Goal: Task Accomplishment & Management: Manage account settings

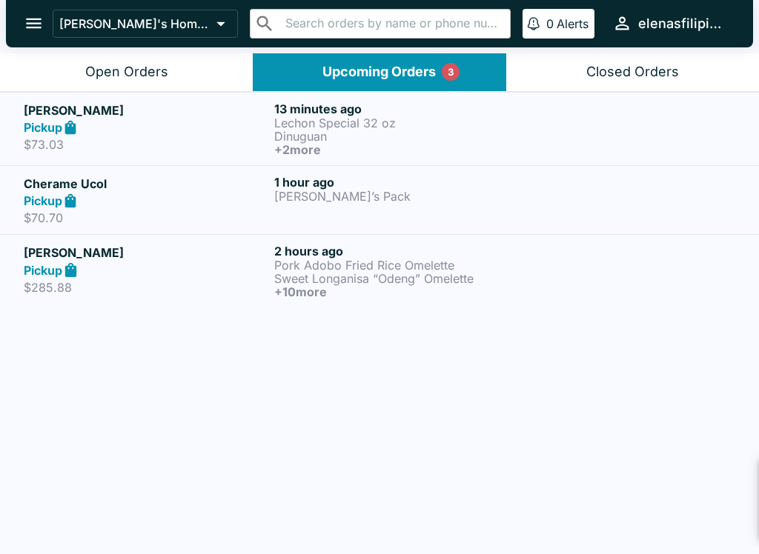
click at [30, 23] on icon "open drawer" at bounding box center [34, 24] width 16 height 10
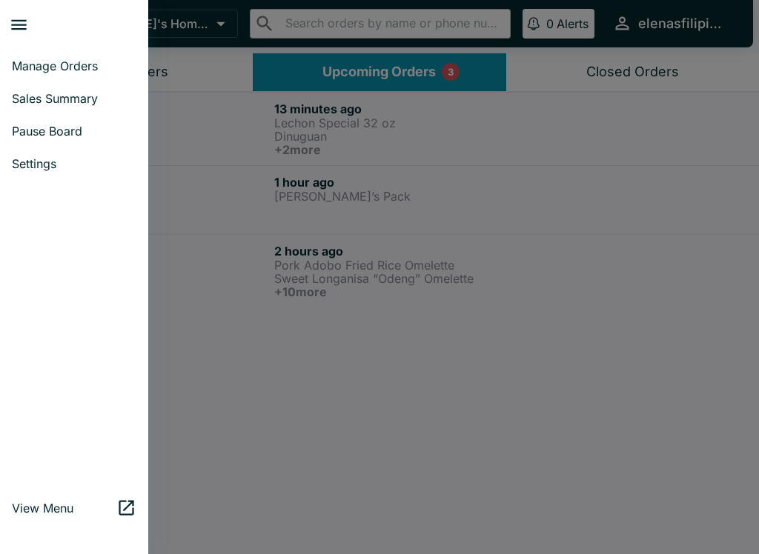
click at [51, 60] on span "Manage Orders" at bounding box center [74, 66] width 124 height 15
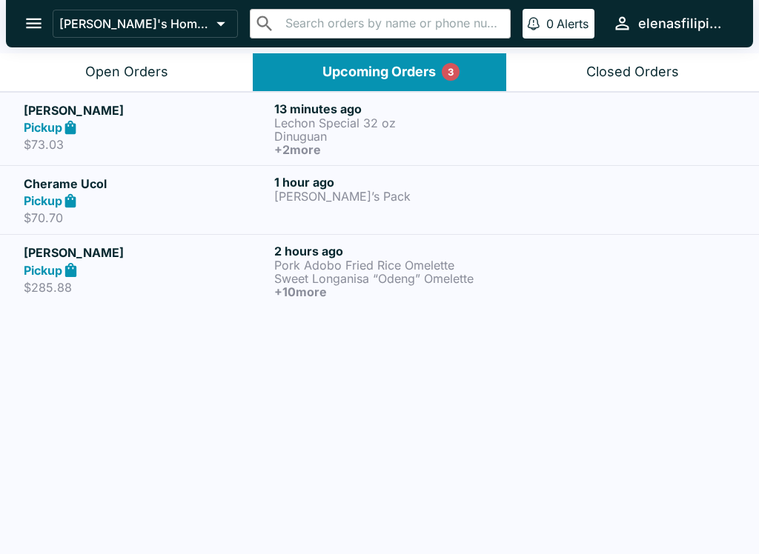
click at [124, 64] on div "Open Orders" at bounding box center [126, 72] width 83 height 17
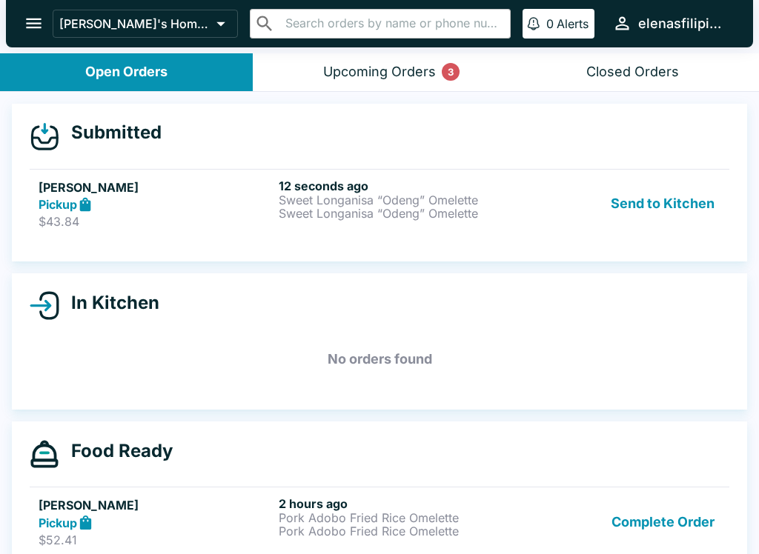
click at [336, 190] on h6 "12 seconds ago" at bounding box center [396, 186] width 234 height 15
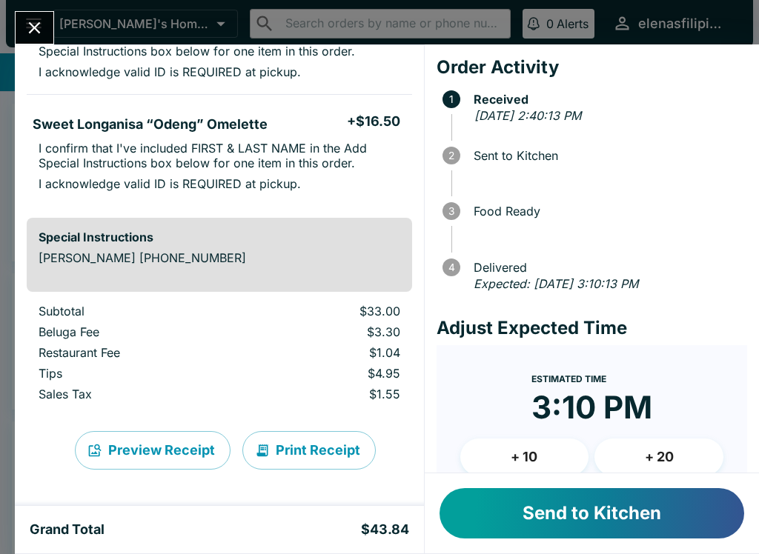
scroll to position [190, 0]
click at [607, 524] on button "Send to Kitchen" at bounding box center [591, 513] width 304 height 50
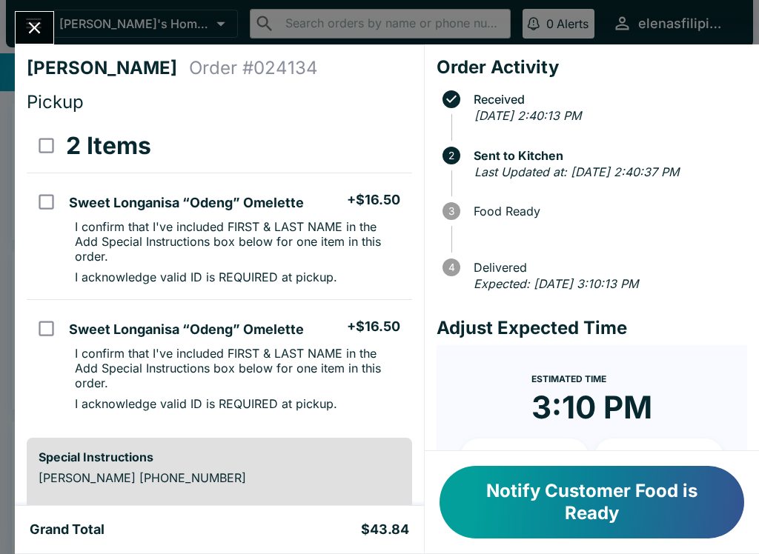
scroll to position [0, 0]
click at [25, 25] on icon "Close" at bounding box center [34, 28] width 20 height 20
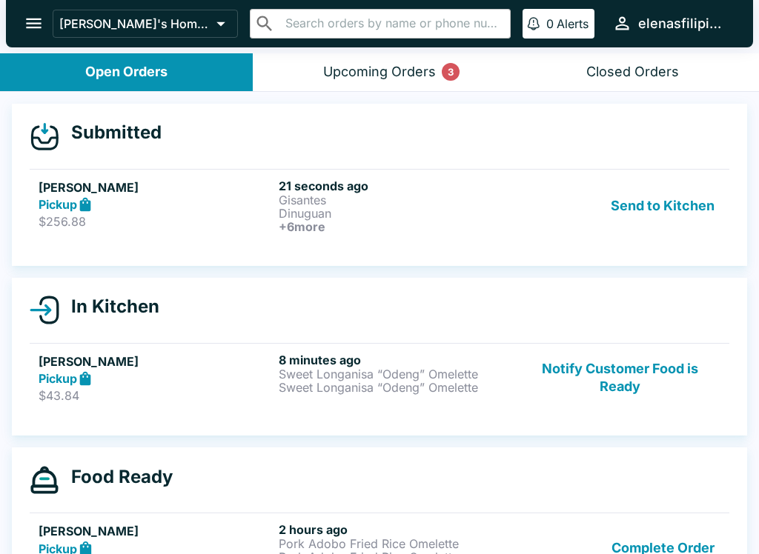
click at [66, 193] on h5 "[PERSON_NAME]" at bounding box center [156, 188] width 234 height 18
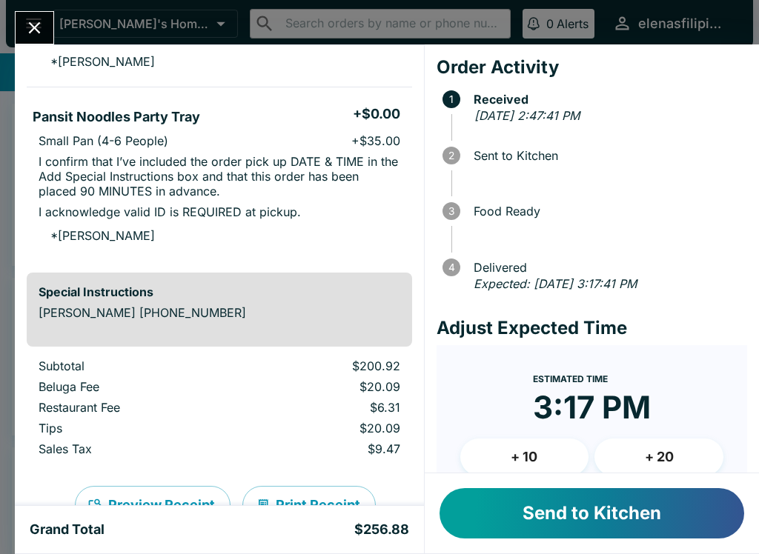
scroll to position [1259, 0]
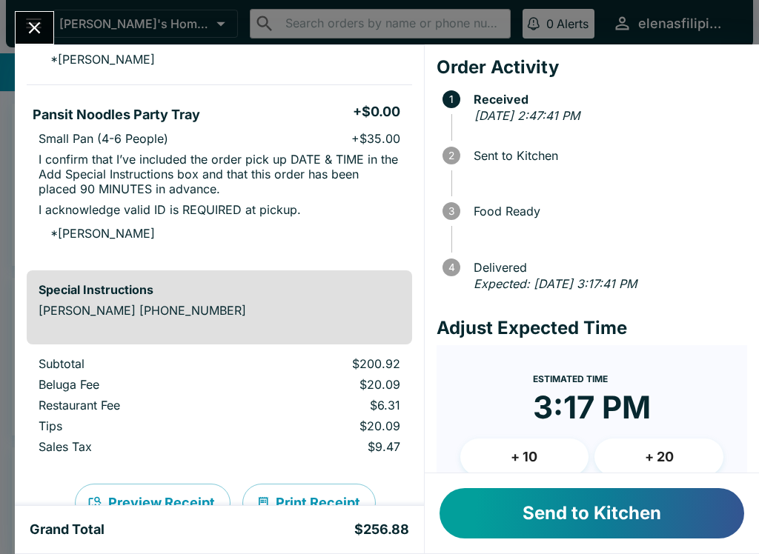
click at [534, 538] on button "Send to Kitchen" at bounding box center [591, 513] width 304 height 50
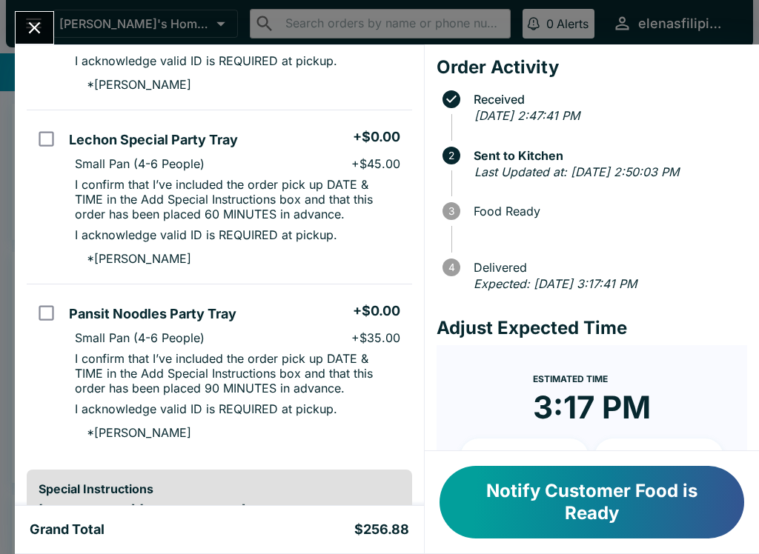
scroll to position [1148, 0]
click at [34, 20] on icon "Close" at bounding box center [34, 28] width 20 height 20
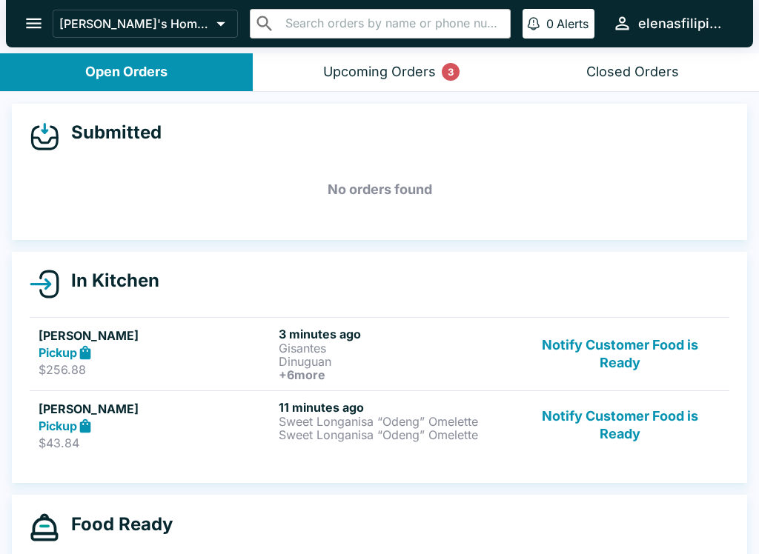
click at [53, 450] on link "[PERSON_NAME] Pickup $43.84 11 minutes ago Sweet Longanisa “Odeng” Omelette Swe…" at bounding box center [379, 425] width 699 height 70
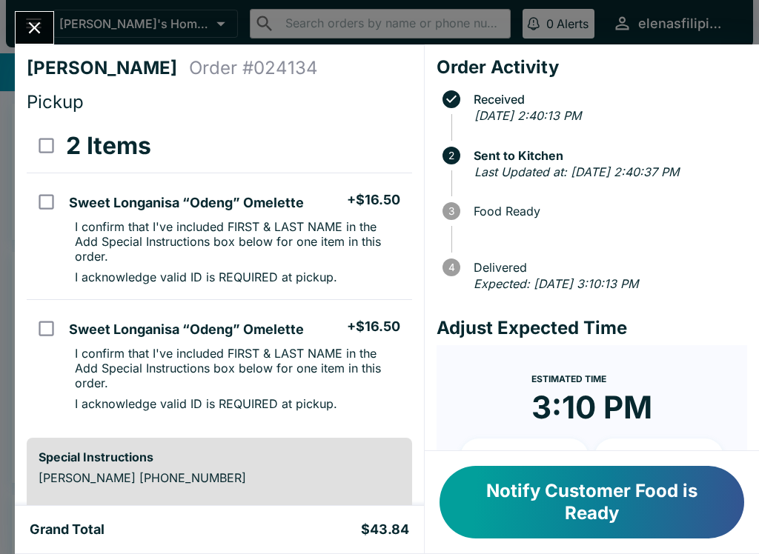
click at [507, 500] on button "Notify Customer Food is Ready" at bounding box center [591, 502] width 304 height 73
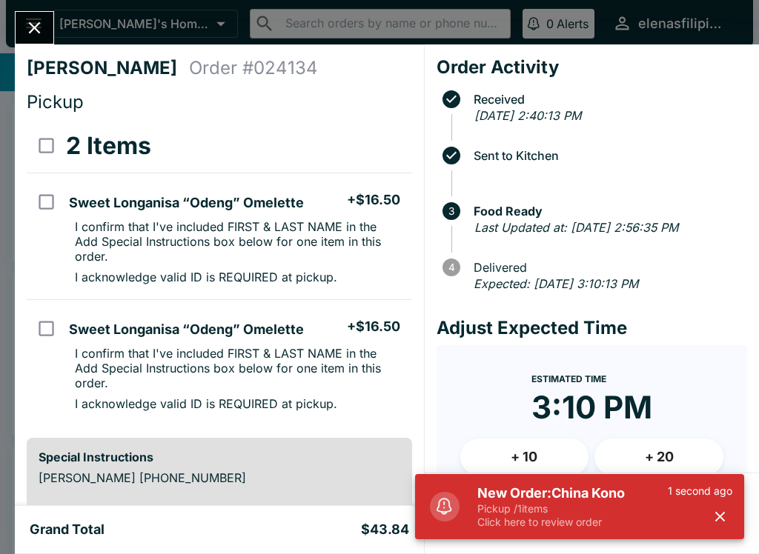
click at [32, 29] on icon "Close" at bounding box center [34, 28] width 20 height 20
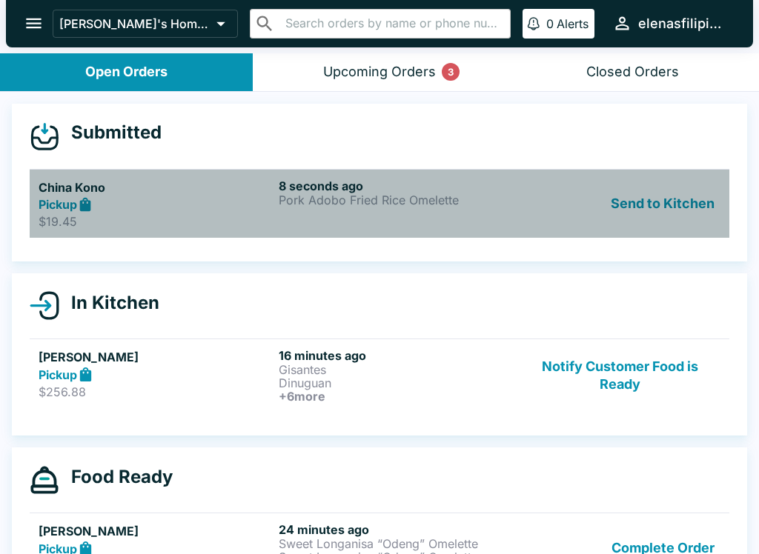
click at [70, 203] on strong "Pickup" at bounding box center [58, 204] width 39 height 15
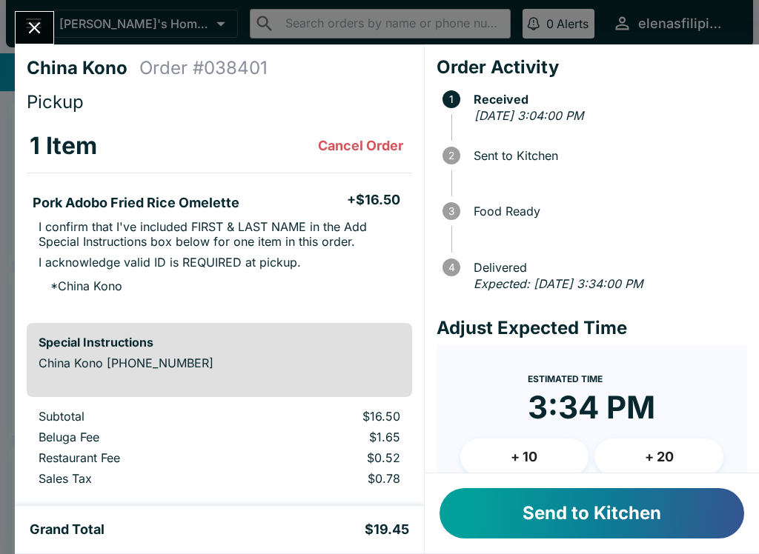
click at [564, 530] on button "Send to Kitchen" at bounding box center [591, 513] width 304 height 50
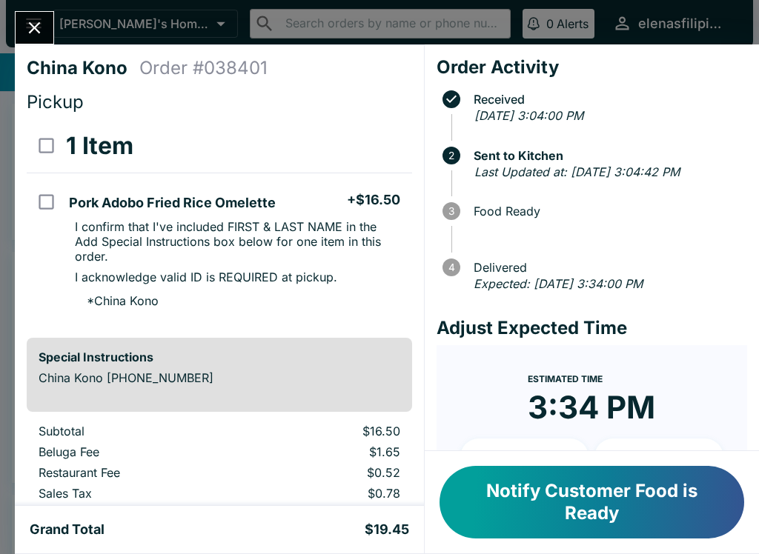
click at [571, 484] on button "Notify Customer Food is Ready" at bounding box center [591, 502] width 304 height 73
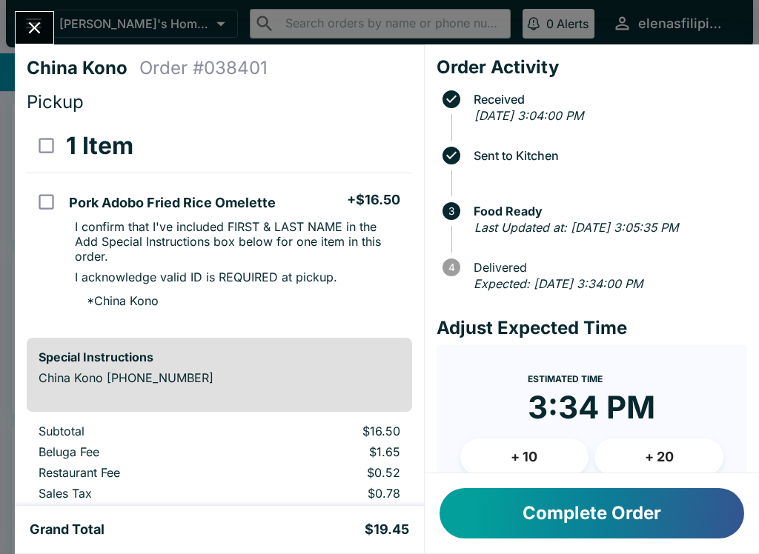
click at [504, 546] on div "Complete Order" at bounding box center [591, 513] width 334 height 80
click at [484, 538] on button "Complete Order" at bounding box center [591, 513] width 304 height 50
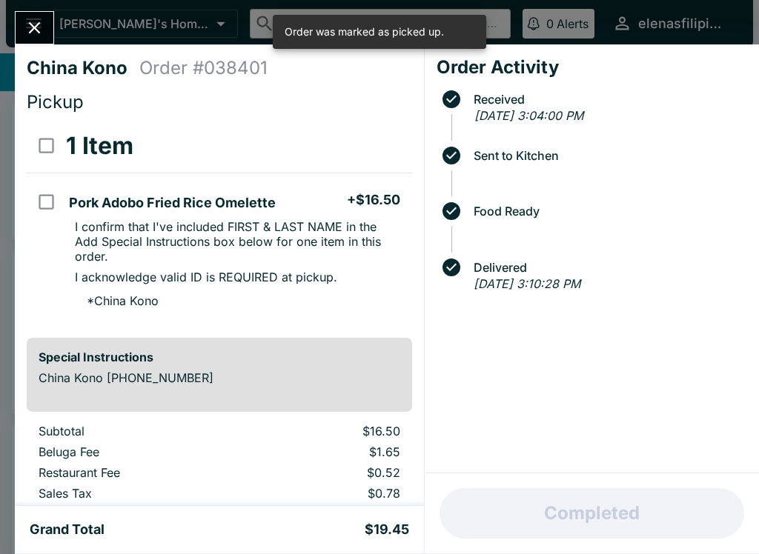
click at [39, 18] on icon "Close" at bounding box center [34, 28] width 20 height 20
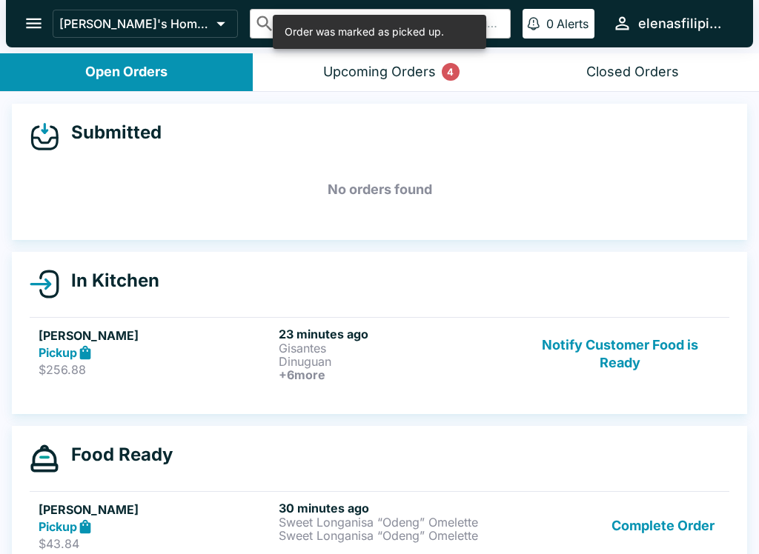
click at [639, 535] on button "Complete Order" at bounding box center [662, 526] width 115 height 51
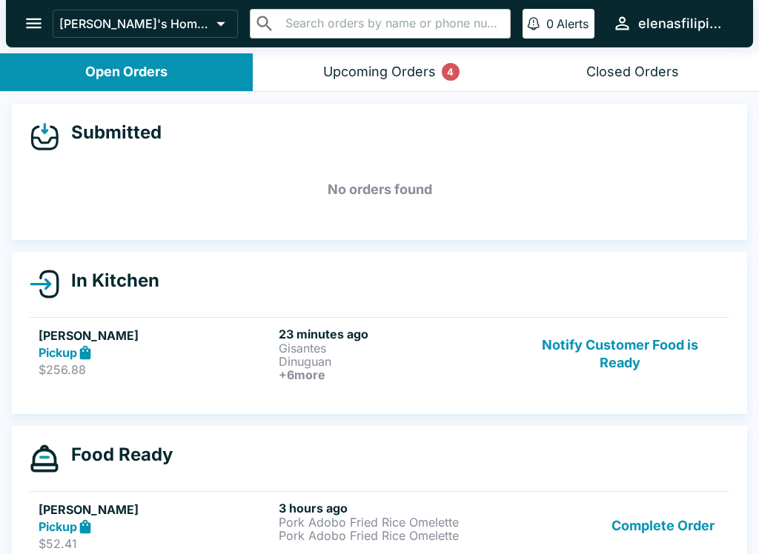
click at [612, 521] on button "Complete Order" at bounding box center [662, 526] width 115 height 51
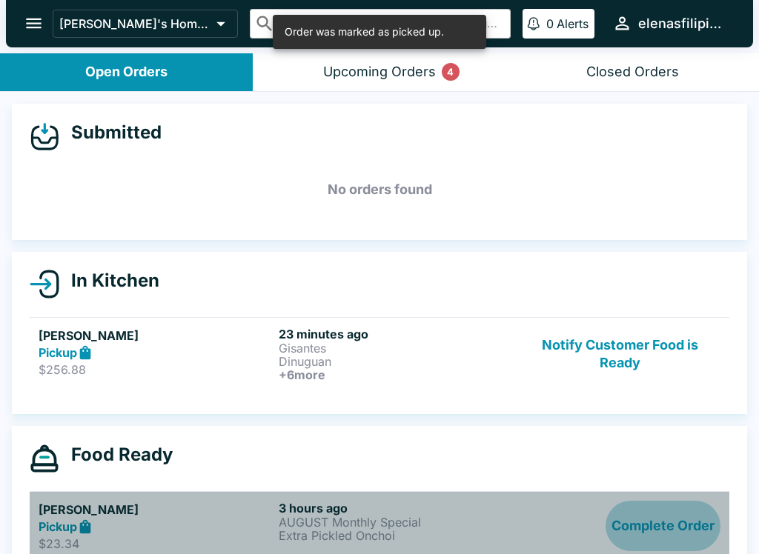
click at [636, 550] on button "Complete Order" at bounding box center [662, 526] width 115 height 51
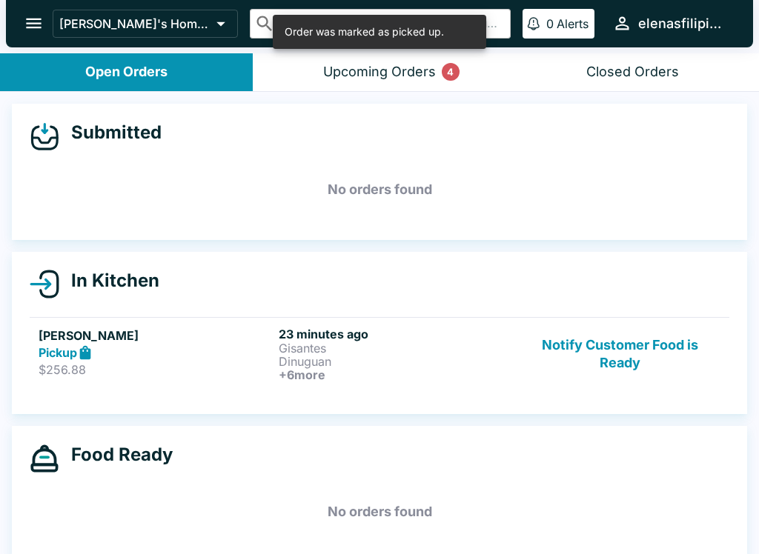
click at [357, 62] on button "Upcoming Orders 4" at bounding box center [379, 72] width 253 height 38
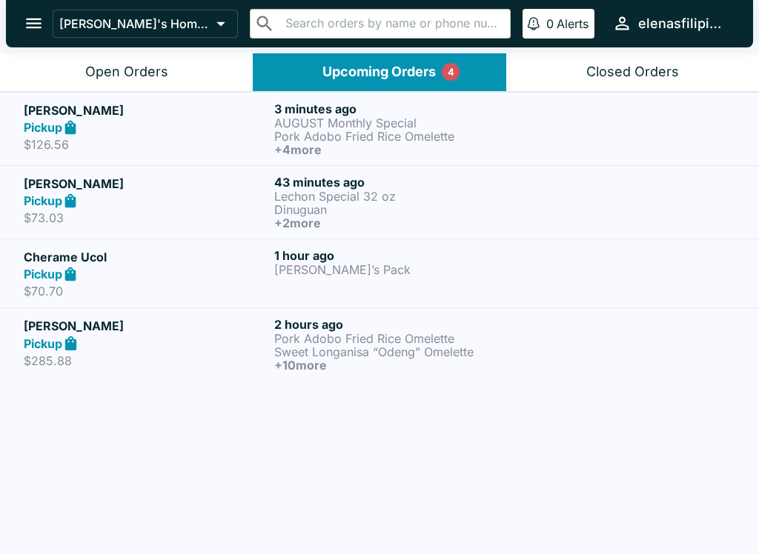
click at [32, 275] on strong "Pickup" at bounding box center [43, 274] width 39 height 15
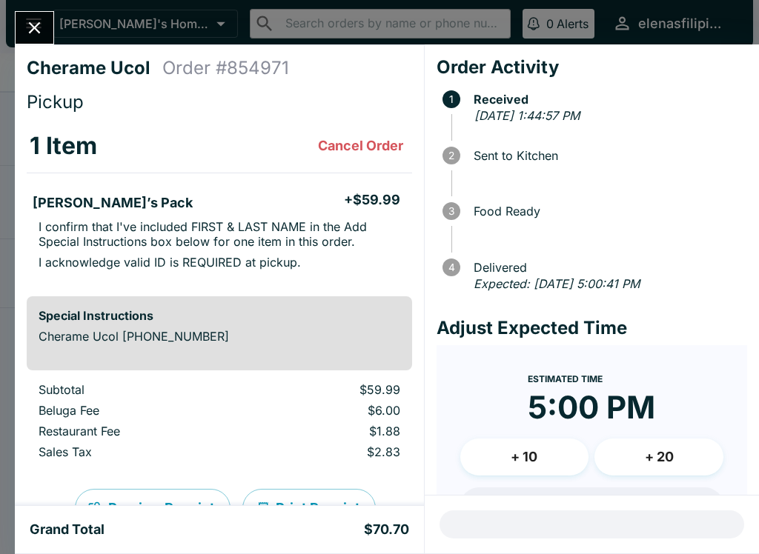
click at [25, 36] on icon "Close" at bounding box center [34, 28] width 20 height 20
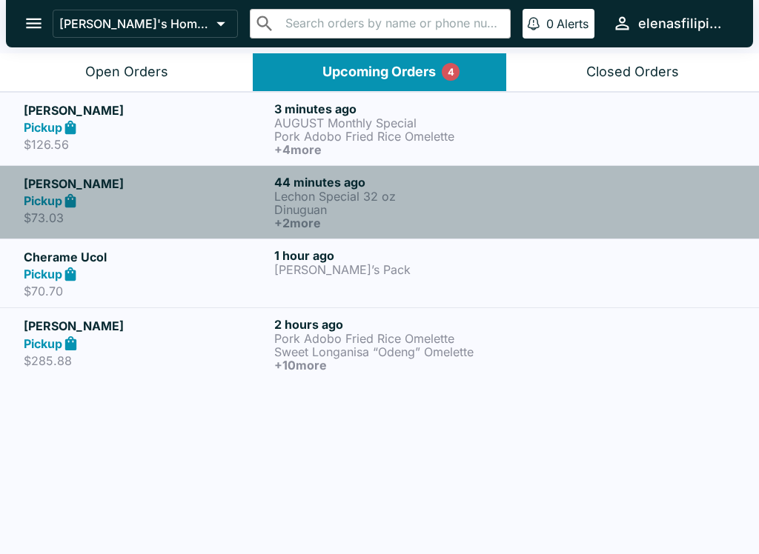
click at [50, 208] on div "Pickup" at bounding box center [146, 201] width 244 height 17
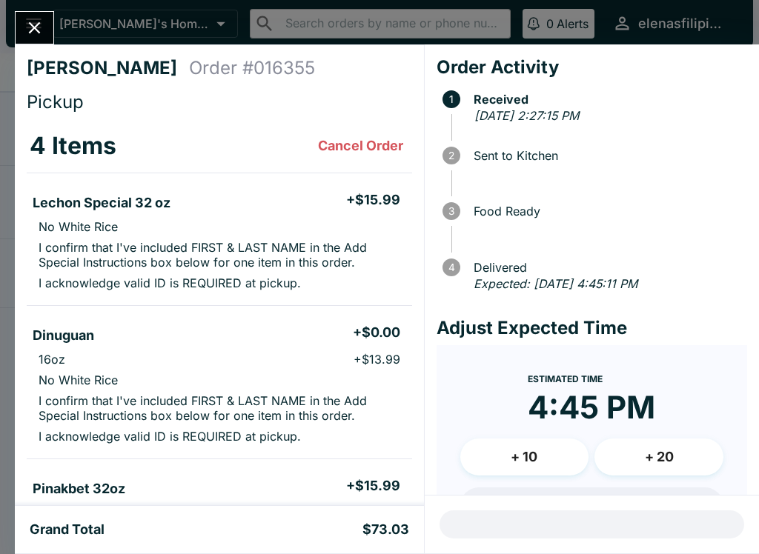
click at [45, 25] on button "Close" at bounding box center [35, 28] width 38 height 32
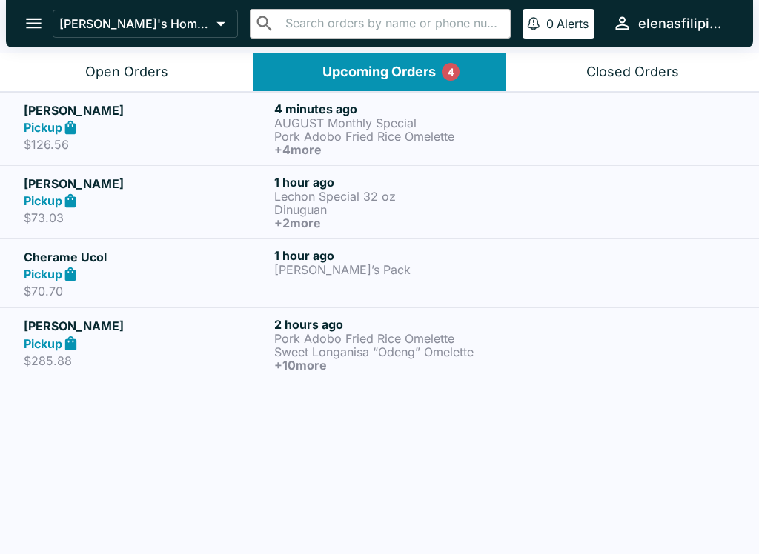
click at [59, 139] on p "$126.56" at bounding box center [146, 144] width 244 height 15
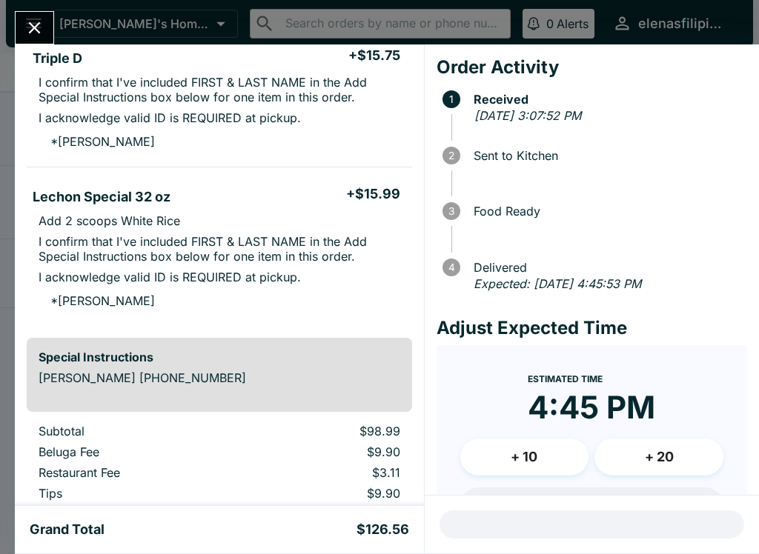
scroll to position [696, 0]
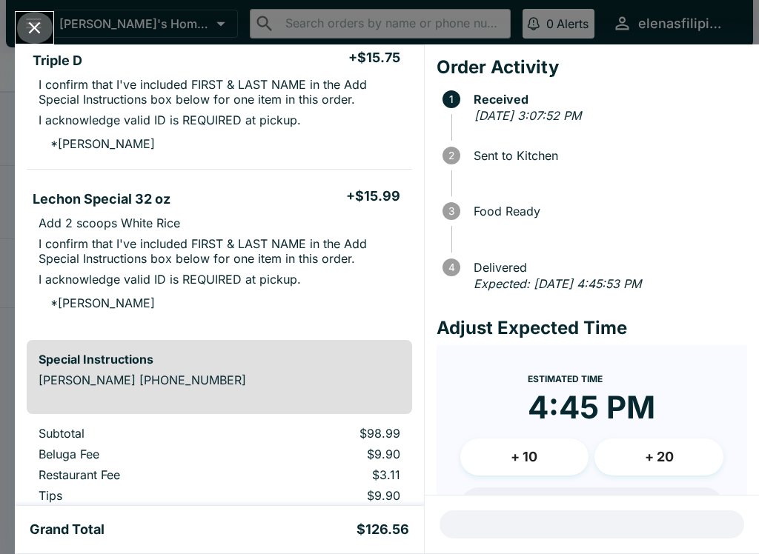
click at [43, 34] on icon "Close" at bounding box center [34, 28] width 20 height 20
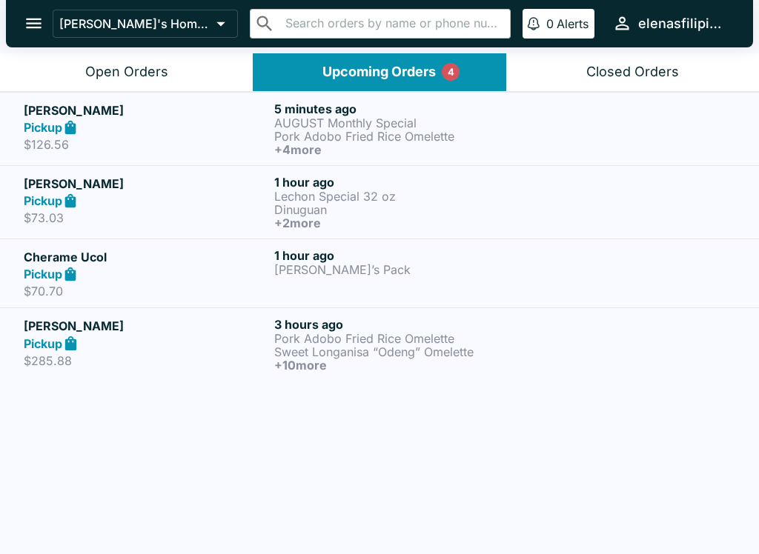
click at [59, 202] on strong "Pickup" at bounding box center [43, 200] width 39 height 15
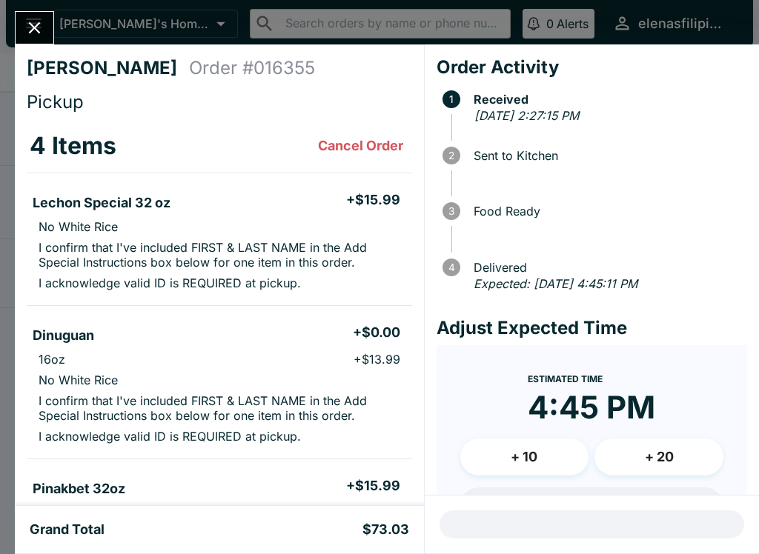
click at [28, 33] on icon "Close" at bounding box center [34, 28] width 20 height 20
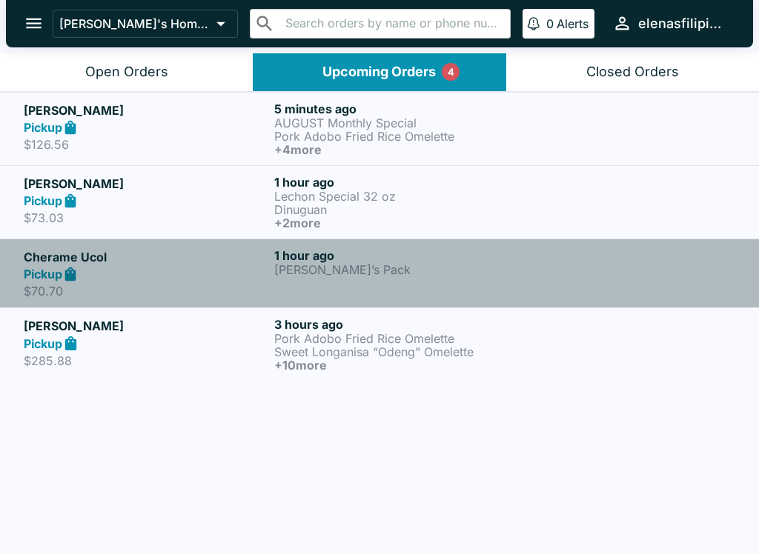
click at [48, 275] on strong "Pickup" at bounding box center [43, 274] width 39 height 15
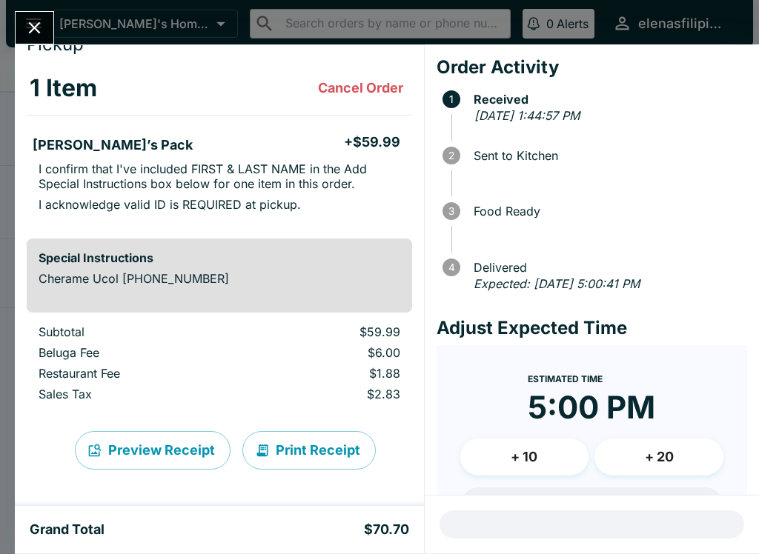
scroll to position [58, 0]
click at [24, 27] on icon "Close" at bounding box center [34, 28] width 20 height 20
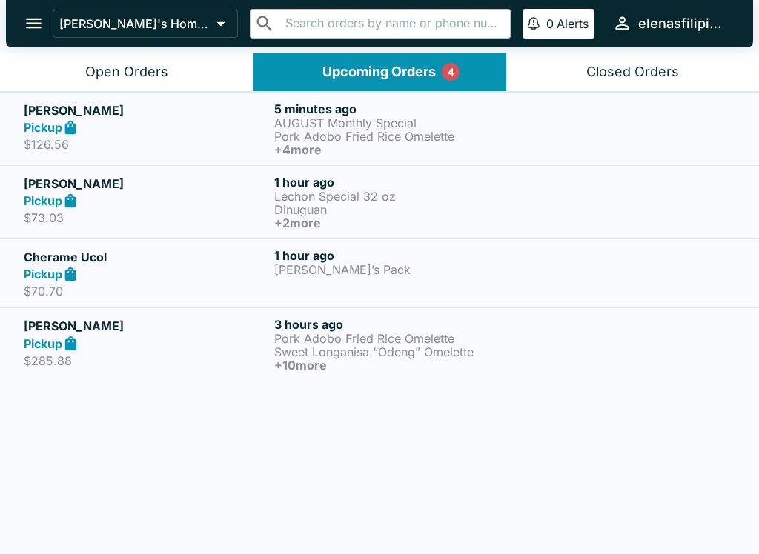
click at [123, 67] on div "Open Orders" at bounding box center [126, 72] width 83 height 17
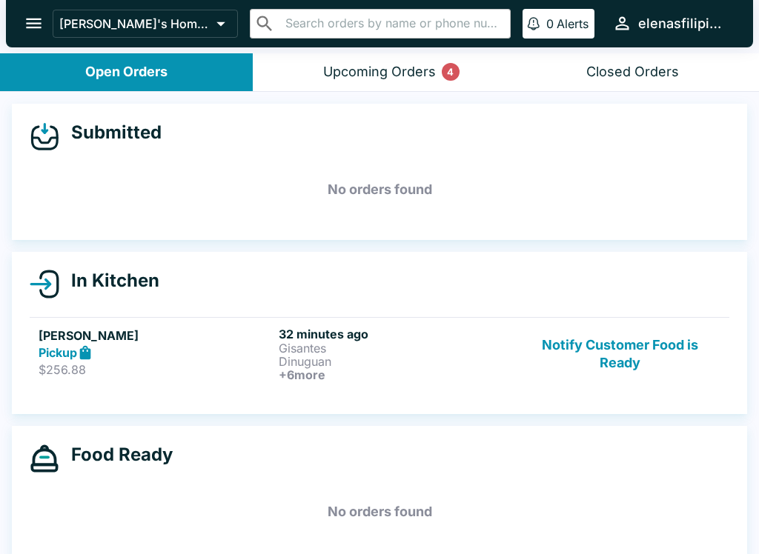
click at [124, 362] on p "$256.88" at bounding box center [156, 369] width 234 height 15
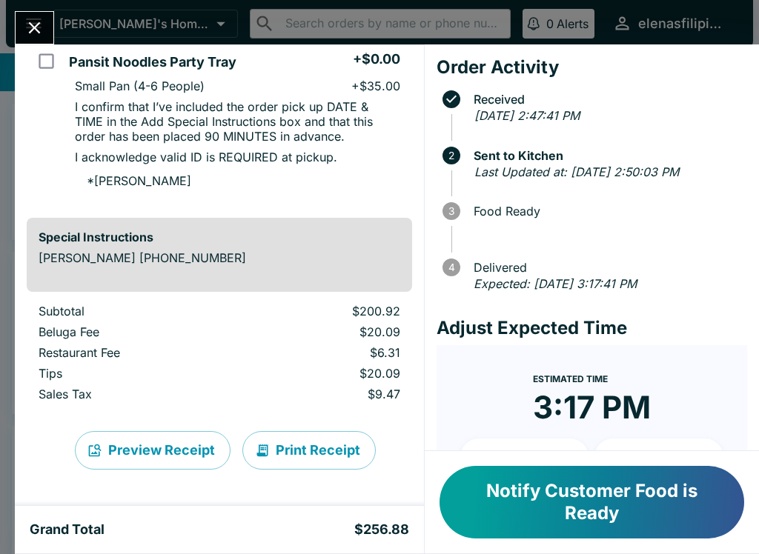
scroll to position [1401, 0]
click at [506, 490] on button "Notify Customer Food is Ready" at bounding box center [591, 502] width 304 height 73
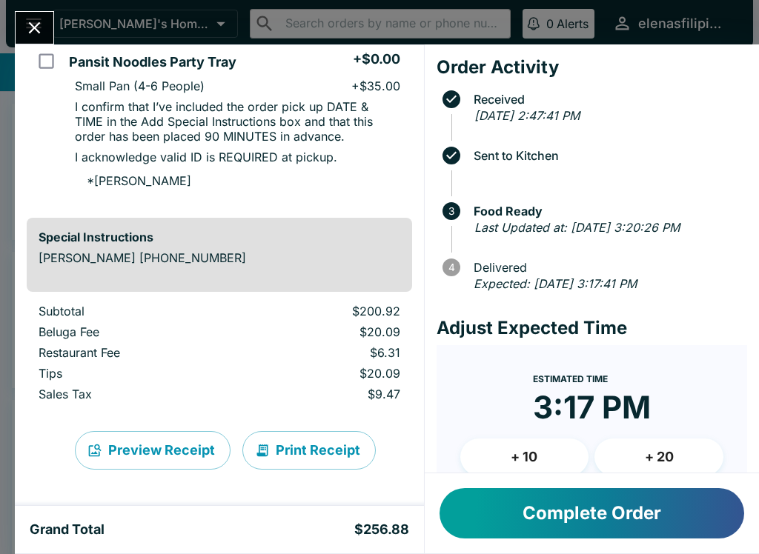
click at [32, 24] on icon "Close" at bounding box center [34, 28] width 20 height 20
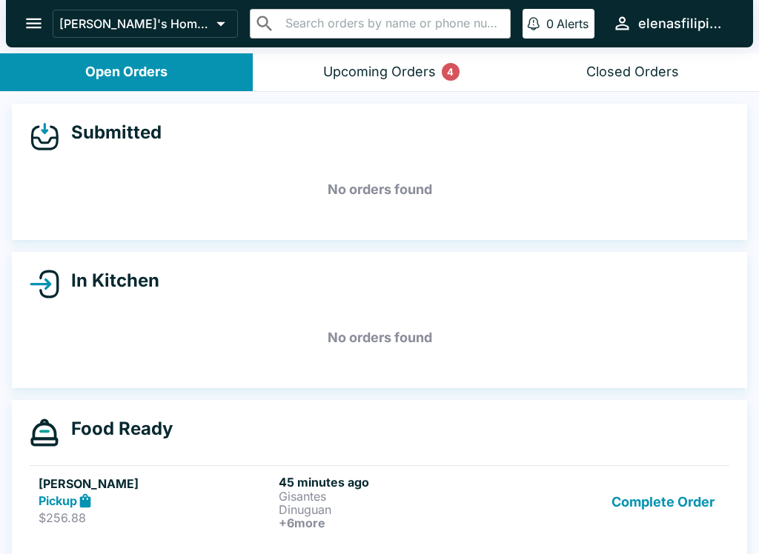
click at [27, 23] on icon "open drawer" at bounding box center [34, 24] width 16 height 10
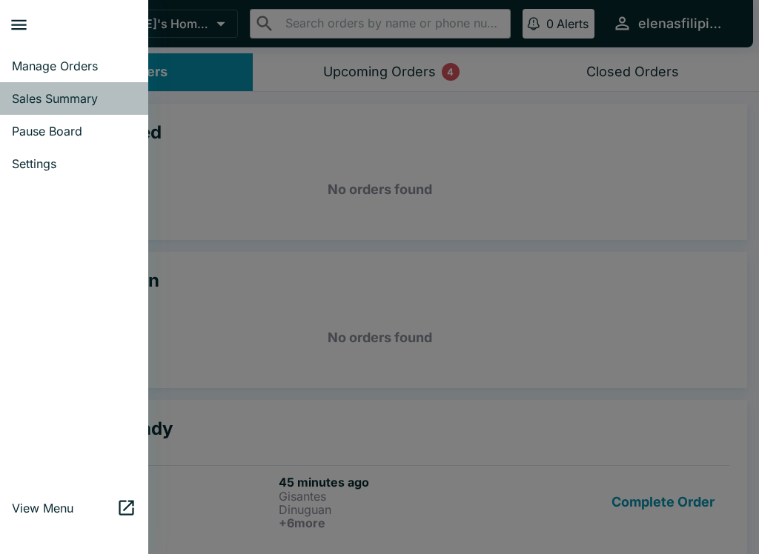
click at [35, 107] on link "Sales Summary" at bounding box center [74, 98] width 148 height 33
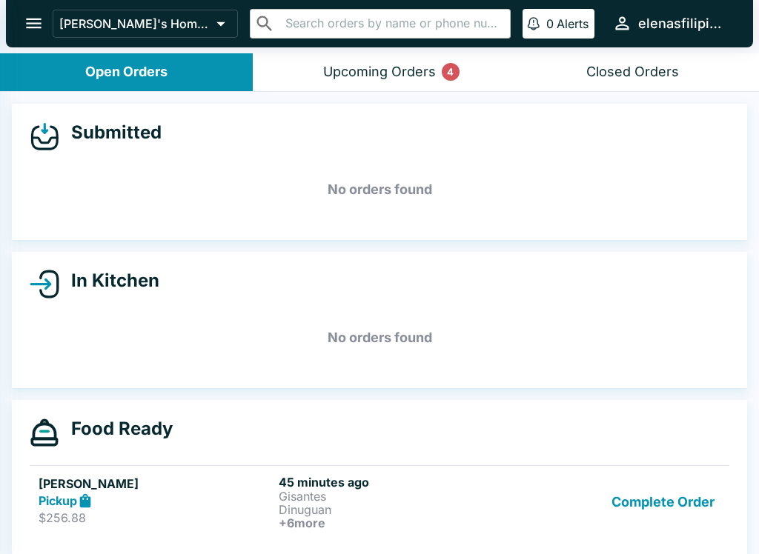
select select "03:00"
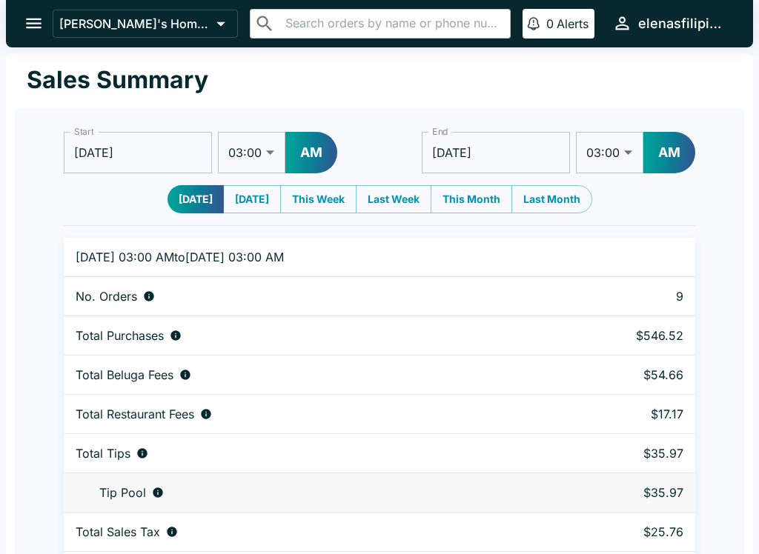
click at [33, 21] on icon "open drawer" at bounding box center [34, 23] width 20 height 20
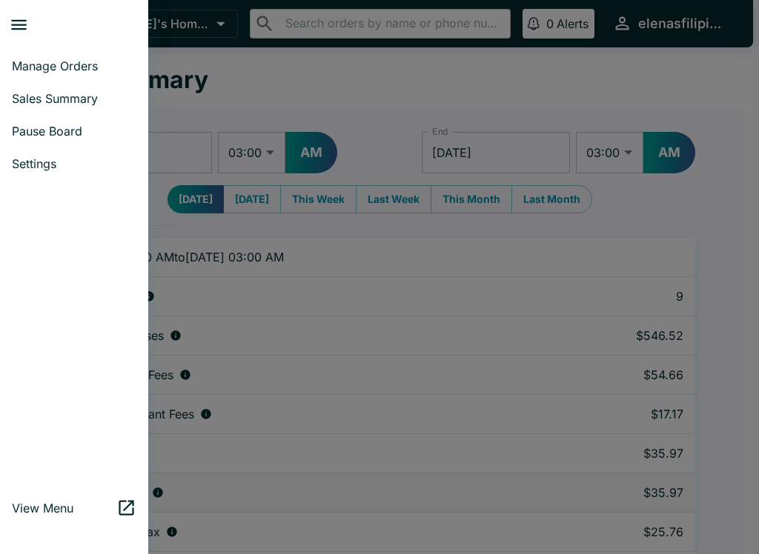
click at [30, 67] on span "Manage Orders" at bounding box center [74, 66] width 124 height 15
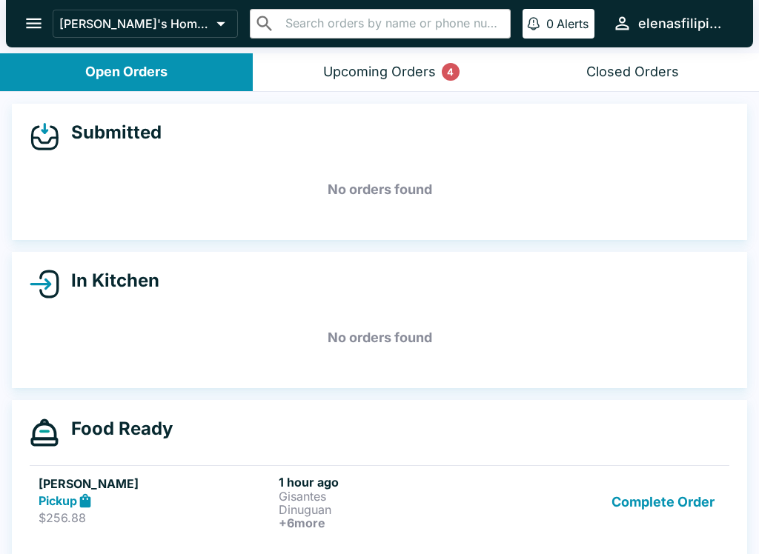
click at [79, 487] on h5 "[PERSON_NAME]" at bounding box center [156, 484] width 234 height 18
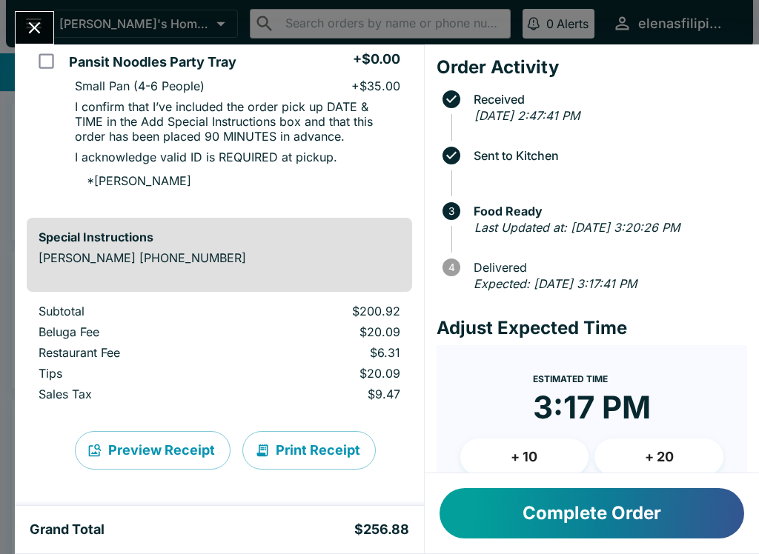
scroll to position [1401, 0]
click at [558, 529] on button "Complete Order" at bounding box center [591, 513] width 304 height 50
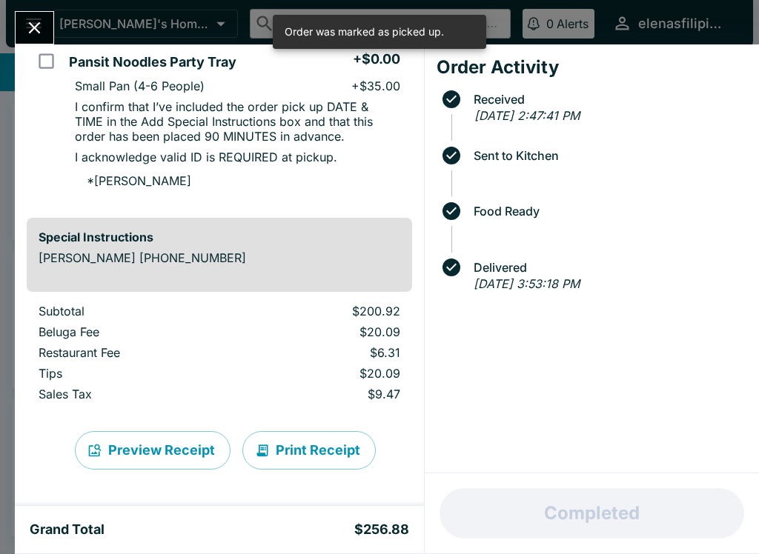
click at [16, 28] on button "Close" at bounding box center [35, 28] width 38 height 32
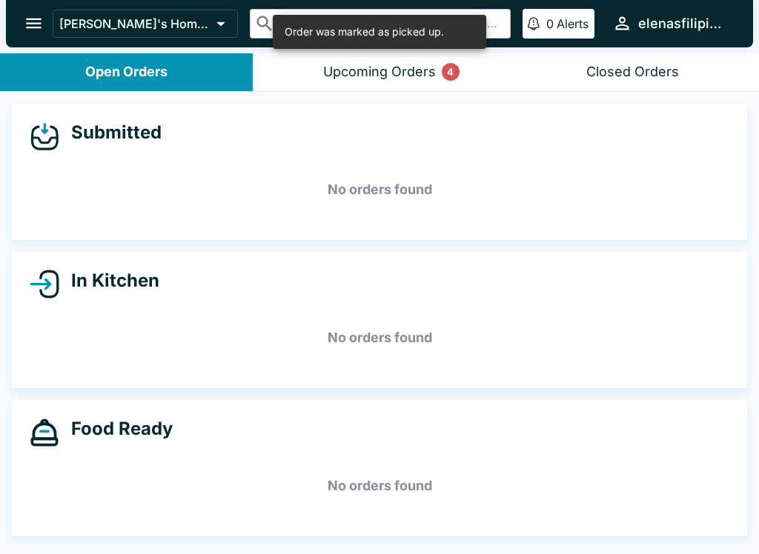
click at [33, 28] on icon "open drawer" at bounding box center [34, 24] width 16 height 10
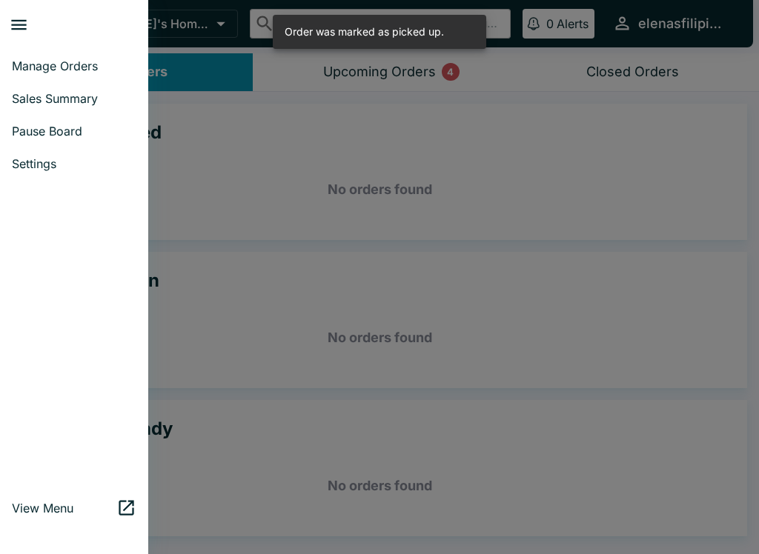
click at [33, 104] on span "Sales Summary" at bounding box center [74, 98] width 124 height 15
select select "03:00"
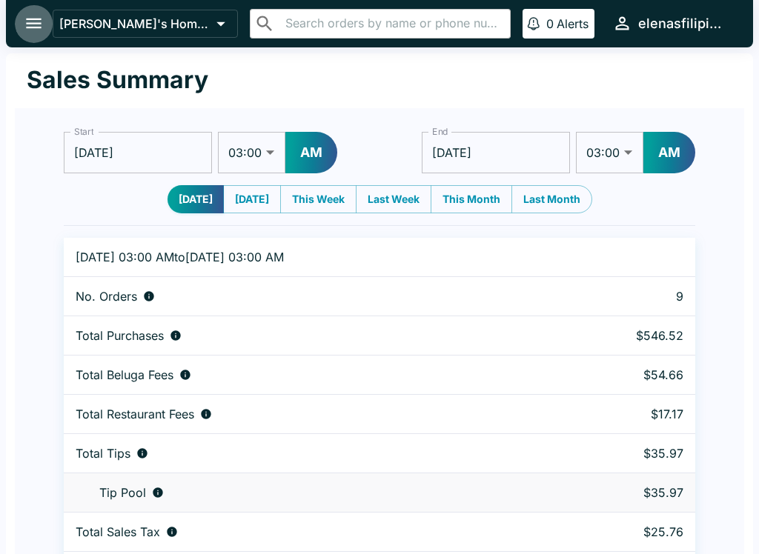
click at [34, 27] on icon "open drawer" at bounding box center [34, 24] width 16 height 10
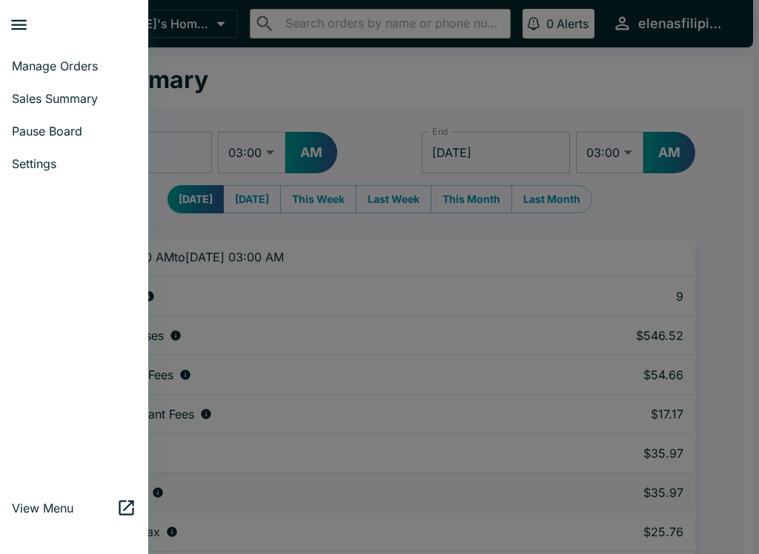
click at [43, 75] on link "Manage Orders" at bounding box center [74, 66] width 148 height 33
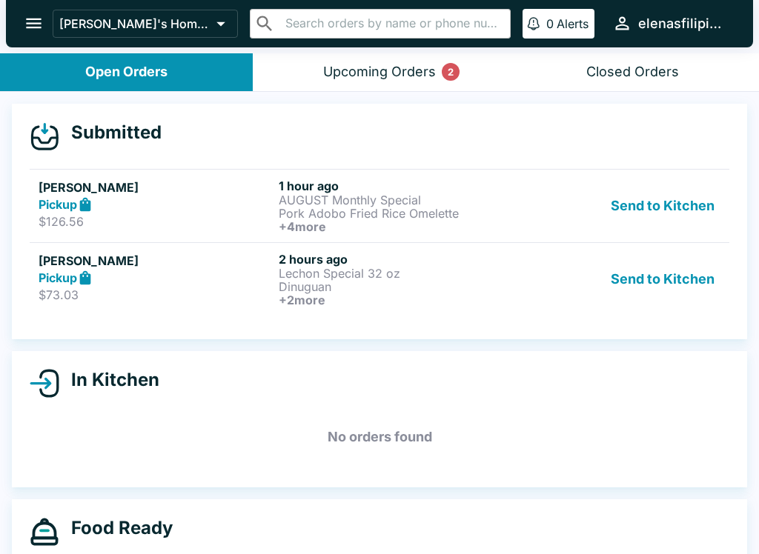
click at [618, 284] on button "Send to Kitchen" at bounding box center [662, 279] width 116 height 55
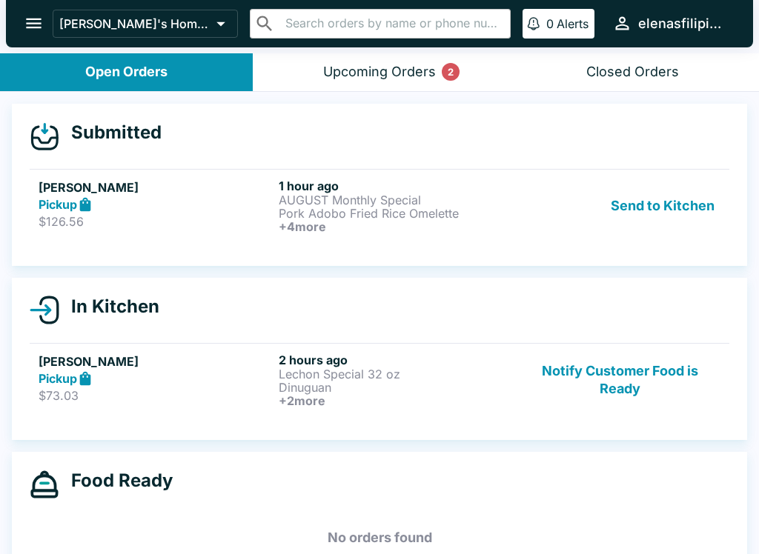
click at [644, 205] on button "Send to Kitchen" at bounding box center [662, 206] width 116 height 55
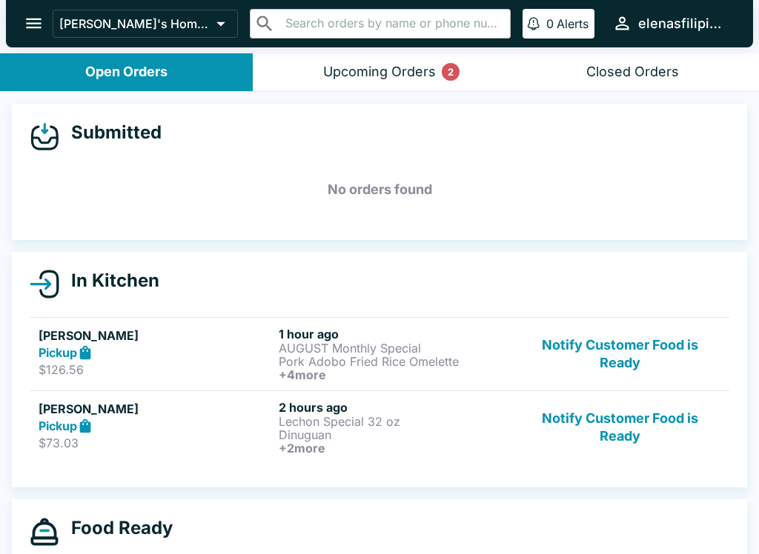
click at [42, 10] on button "open drawer" at bounding box center [34, 23] width 38 height 38
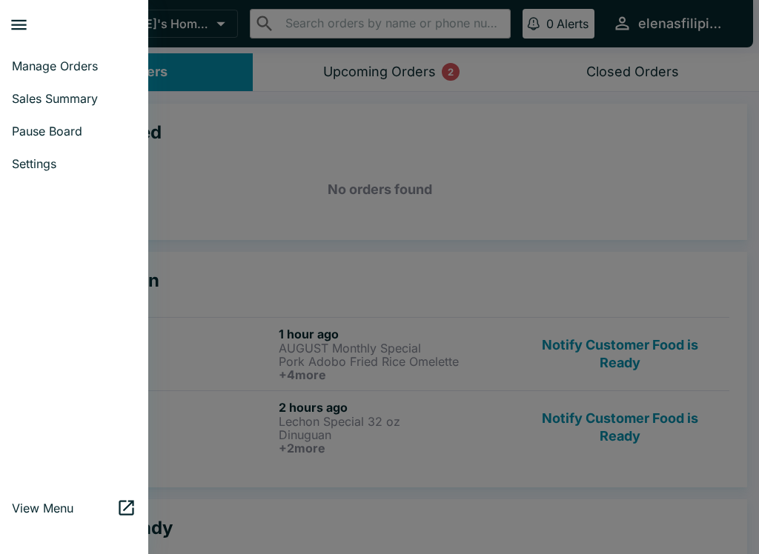
click at [45, 136] on span "Pause Board" at bounding box center [74, 131] width 124 height 15
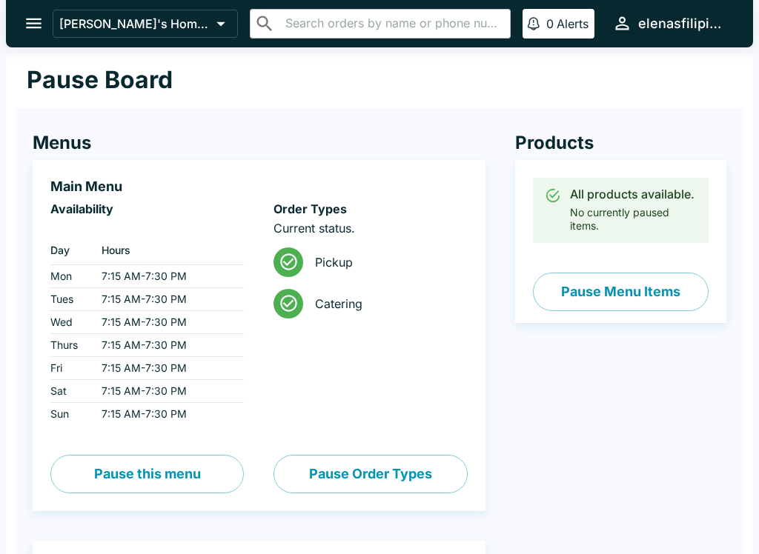
click at [606, 301] on button "Pause Menu Items" at bounding box center [621, 292] width 176 height 39
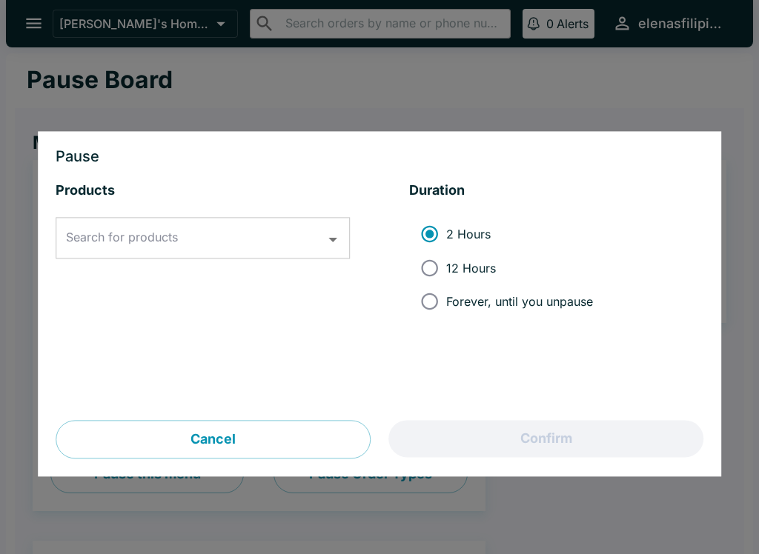
click at [127, 233] on div "Search for products Search for products" at bounding box center [203, 238] width 294 height 41
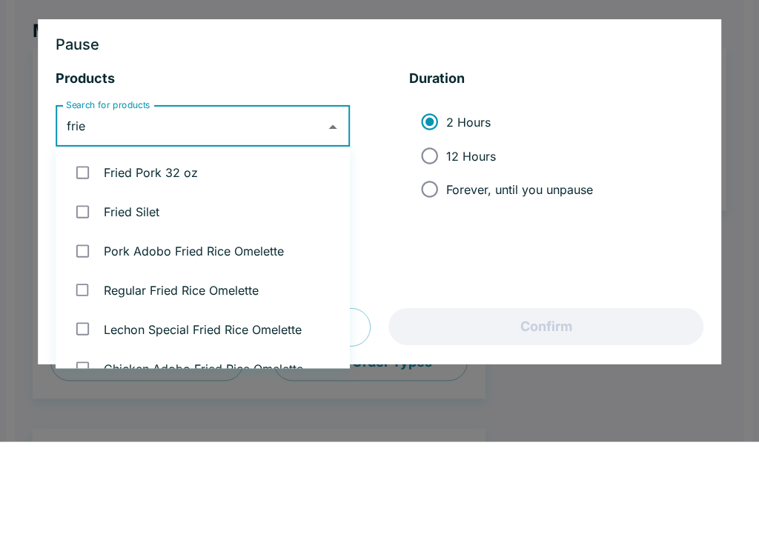
type input "fried"
click at [81, 309] on input "checkbox" at bounding box center [82, 324] width 30 height 30
checkbox input "true"
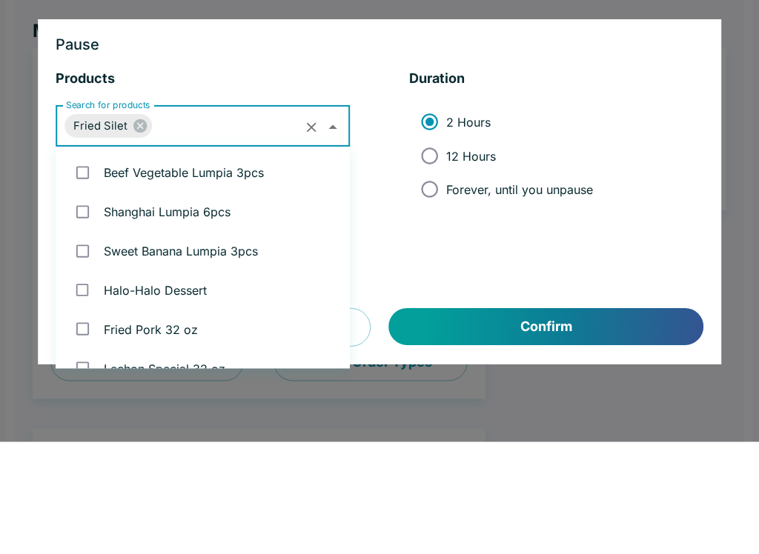
scroll to position [59, 0]
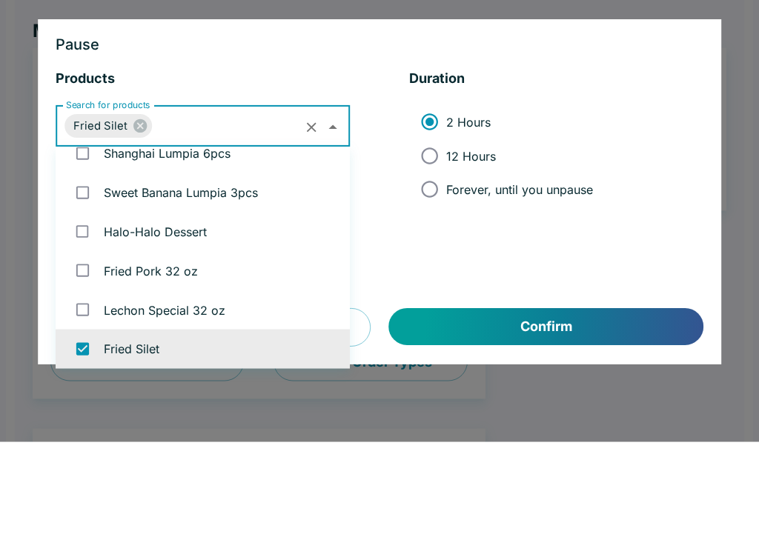
click at [431, 285] on input "Forever, until you unpause" at bounding box center [429, 301] width 33 height 33
radio input "true"
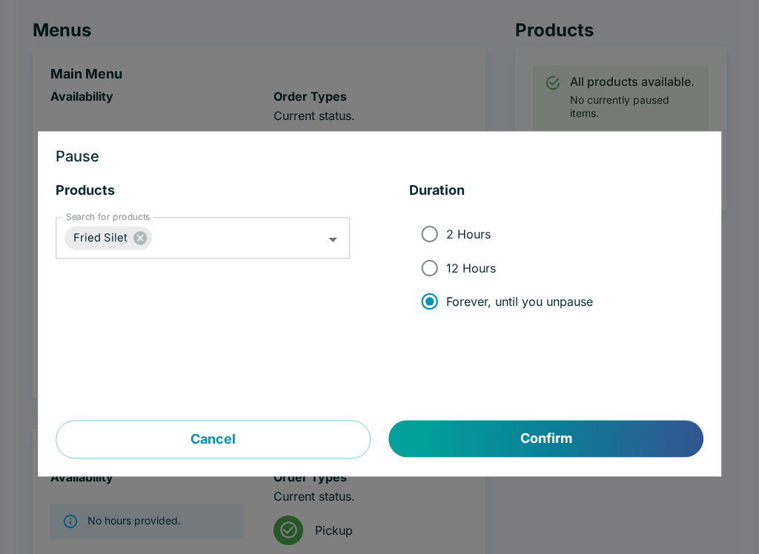
click at [559, 444] on button "Confirm" at bounding box center [546, 439] width 314 height 37
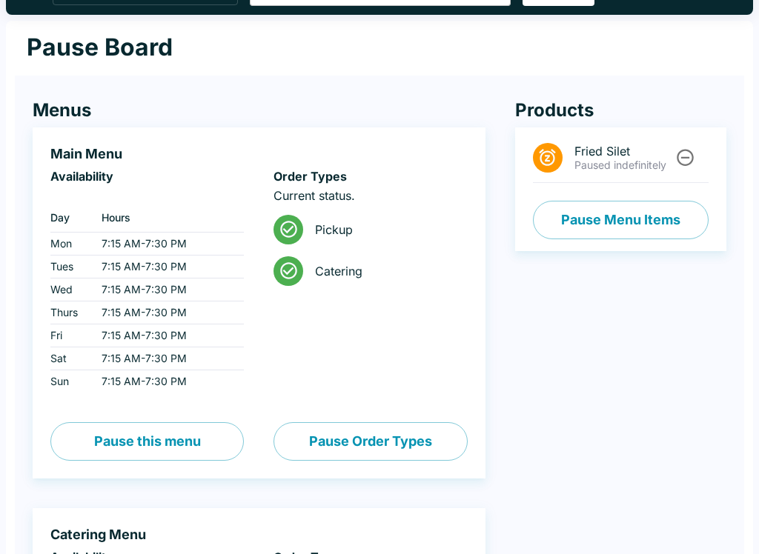
scroll to position [0, 0]
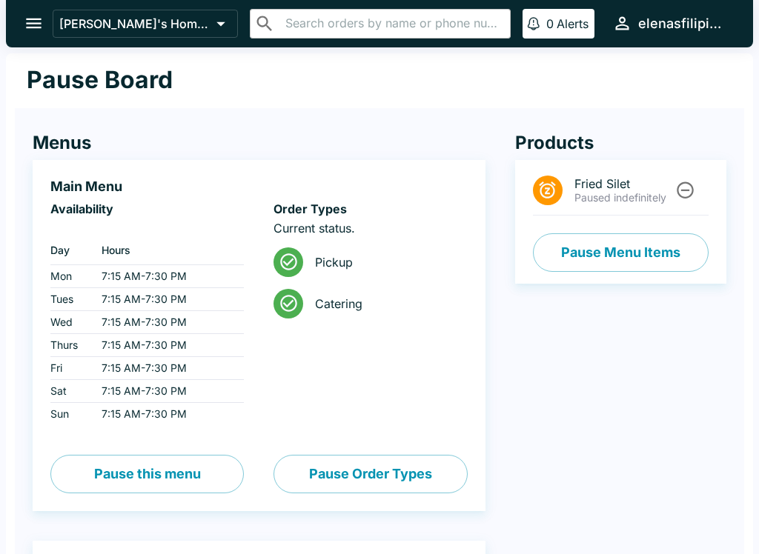
click at [22, 12] on button "open drawer" at bounding box center [34, 23] width 38 height 38
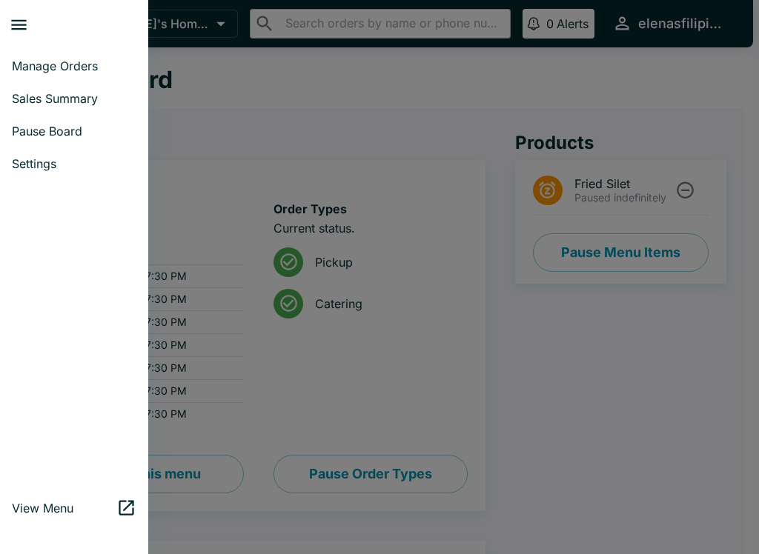
click at [29, 110] on link "Sales Summary" at bounding box center [74, 98] width 148 height 33
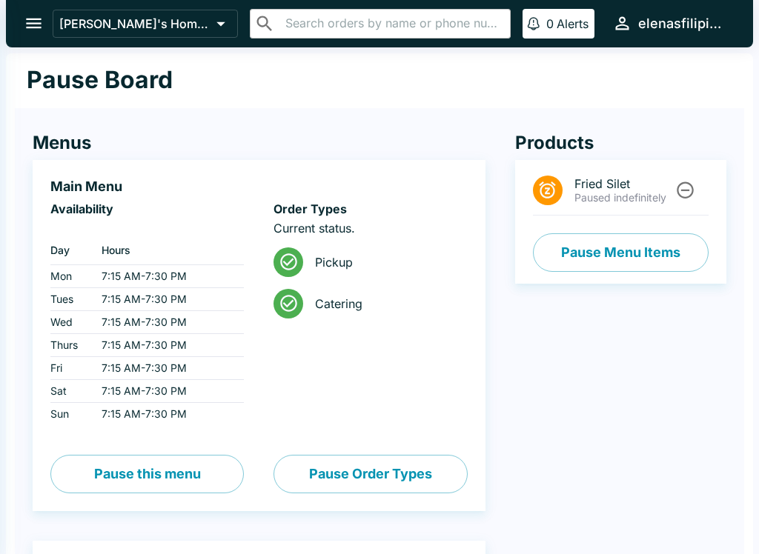
select select "03:00"
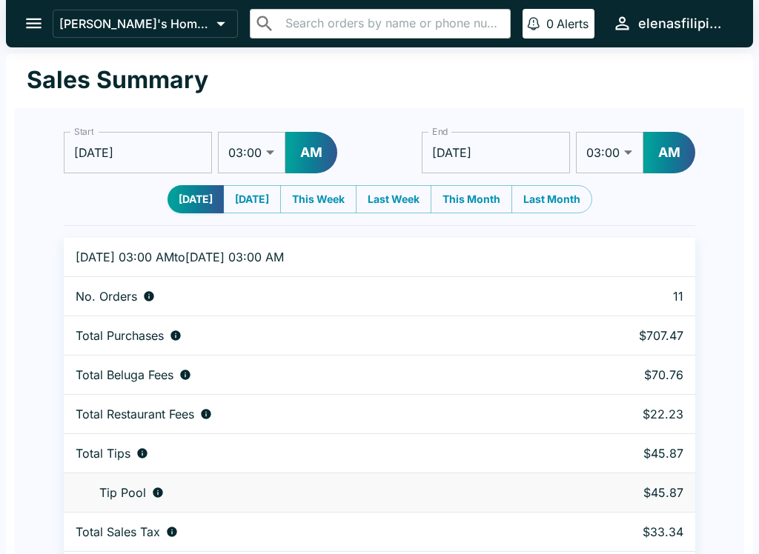
click at [36, 10] on button "open drawer" at bounding box center [34, 23] width 38 height 38
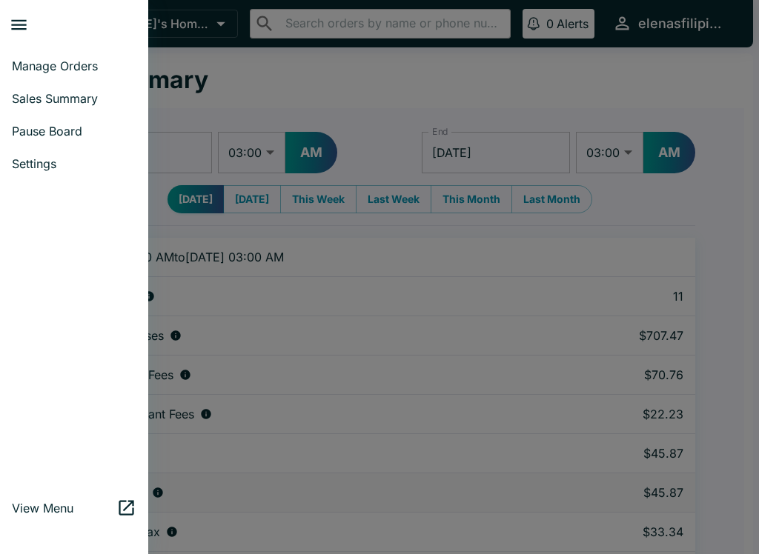
click at [30, 73] on link "Manage Orders" at bounding box center [74, 66] width 148 height 33
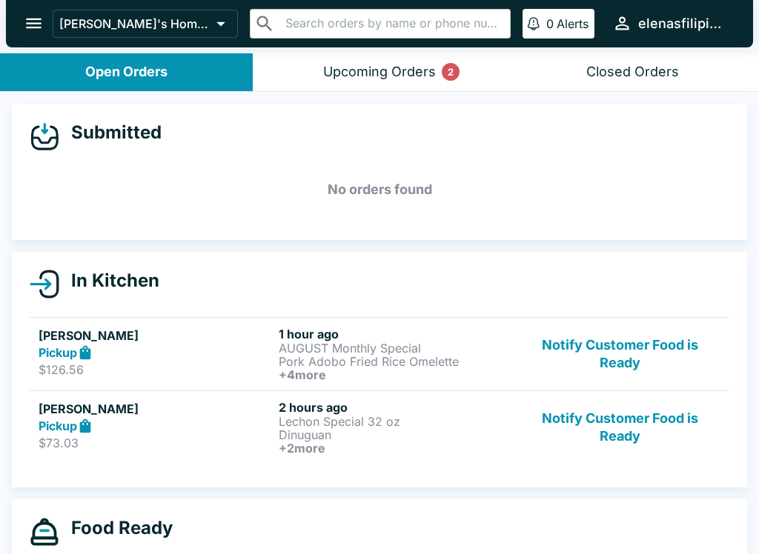
click at [602, 452] on button "Notify Customer Food is Ready" at bounding box center [619, 427] width 201 height 55
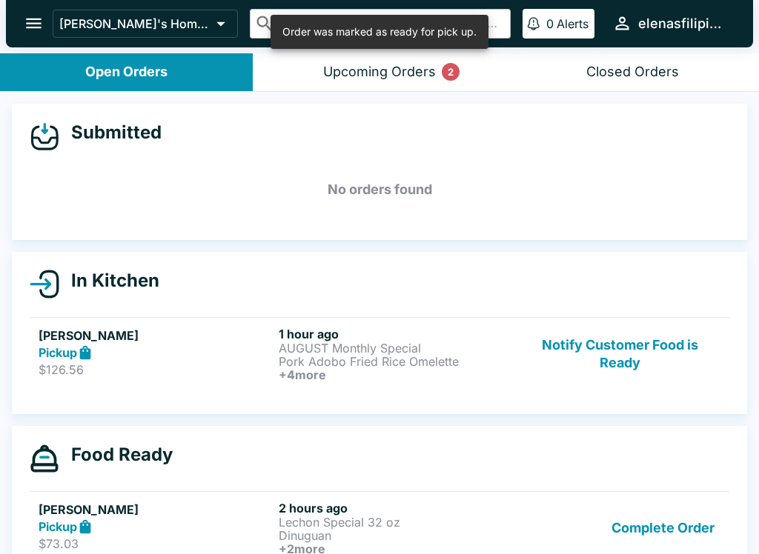
click at [590, 358] on button "Notify Customer Food is Ready" at bounding box center [619, 354] width 201 height 55
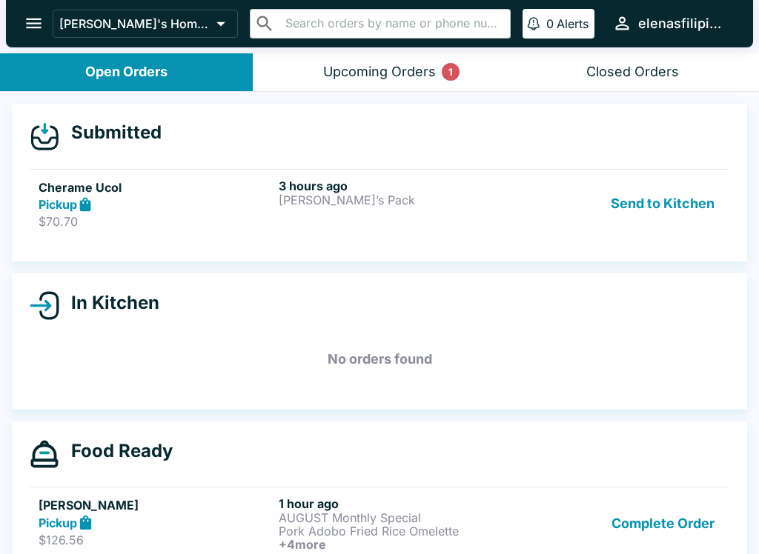
click at [80, 207] on icon at bounding box center [85, 204] width 17 height 17
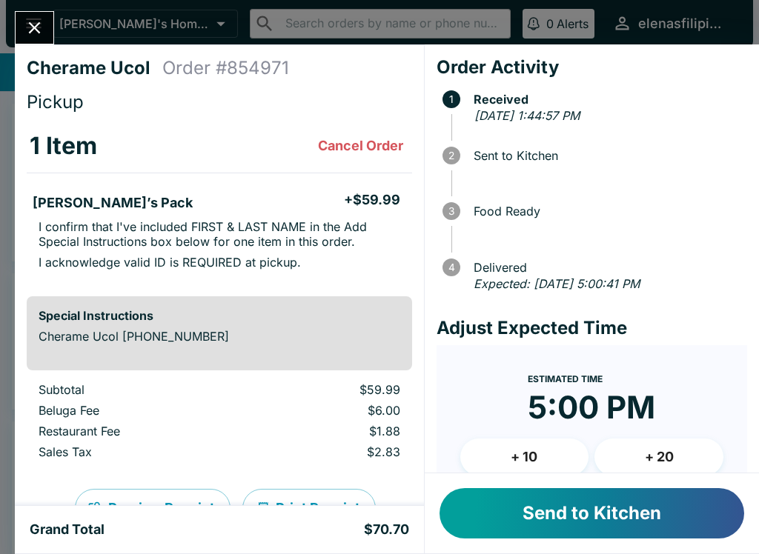
click at [556, 532] on button "Send to Kitchen" at bounding box center [591, 513] width 304 height 50
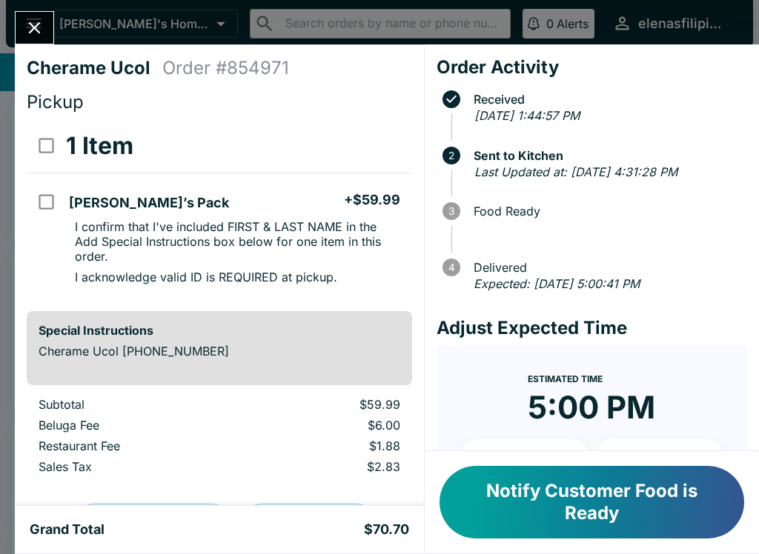
click at [40, 7] on div "Cherame Ucol Order # 854971 Pickup 1 Item [PERSON_NAME]’s Pack + $59.99 I confi…" at bounding box center [379, 277] width 759 height 554
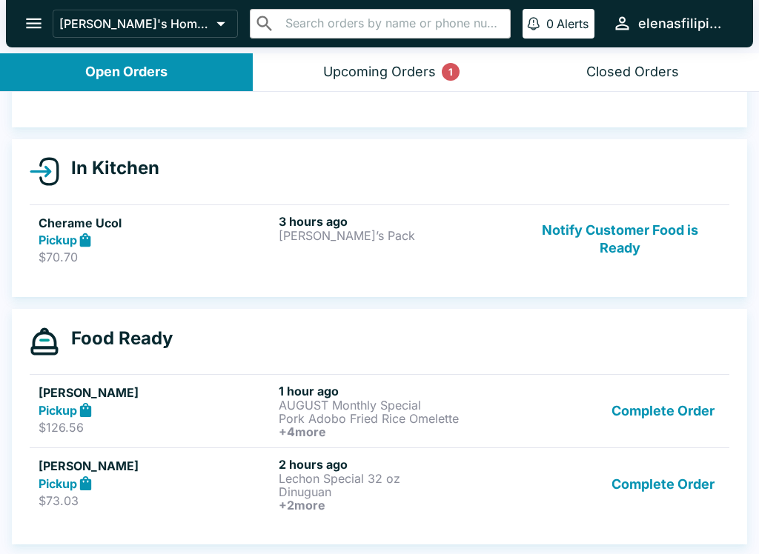
scroll to position [113, 0]
click at [627, 261] on button "Notify Customer Food is Ready" at bounding box center [619, 239] width 201 height 51
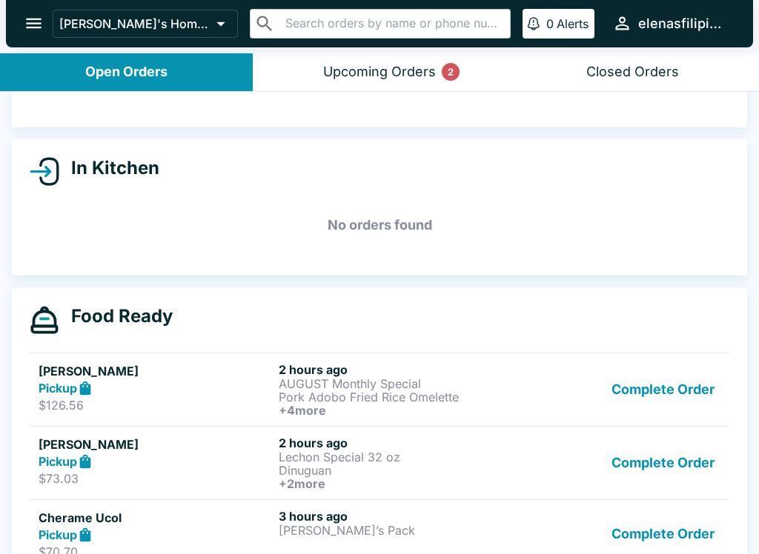
click at [399, 73] on div "Upcoming Orders 2" at bounding box center [379, 72] width 113 height 17
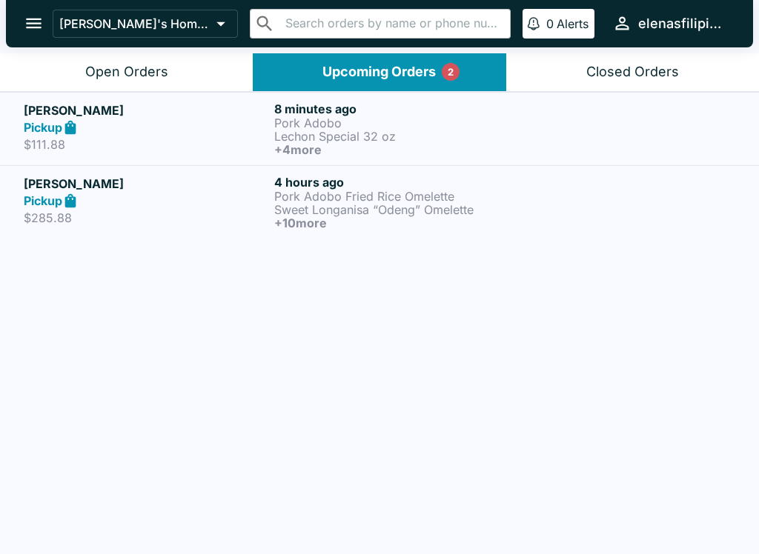
click at [41, 133] on strong "Pickup" at bounding box center [43, 127] width 39 height 15
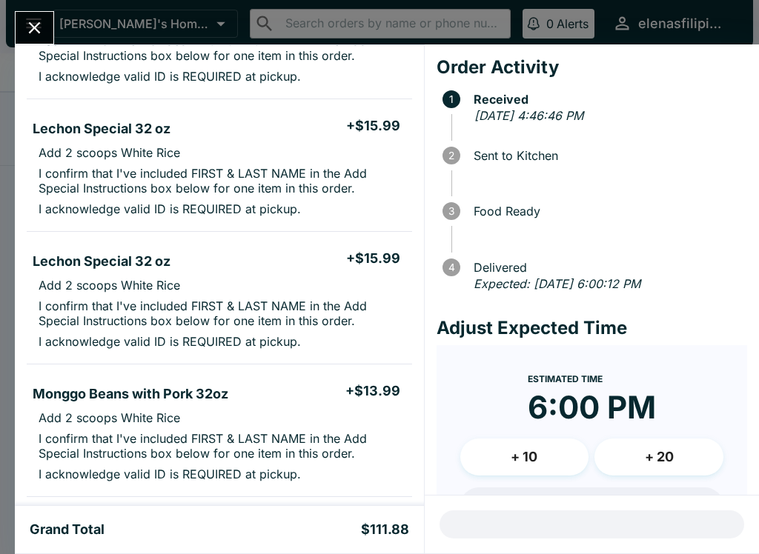
scroll to position [226, 0]
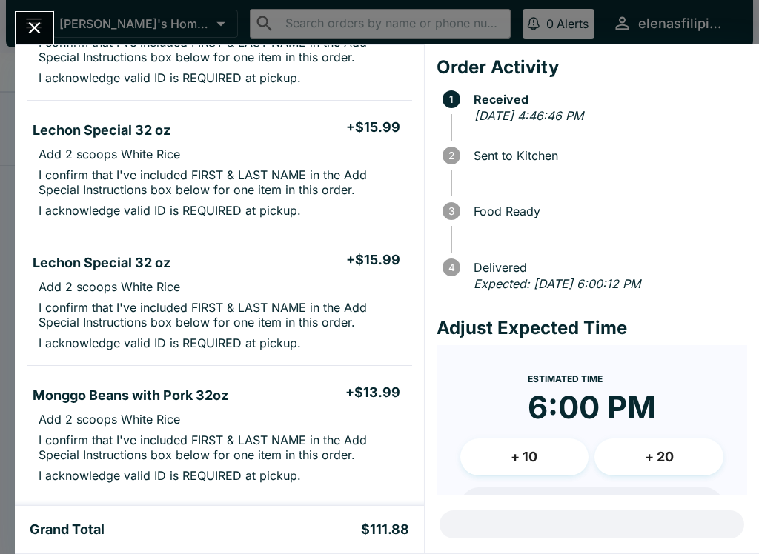
click at [32, 21] on icon "Close" at bounding box center [34, 28] width 20 height 20
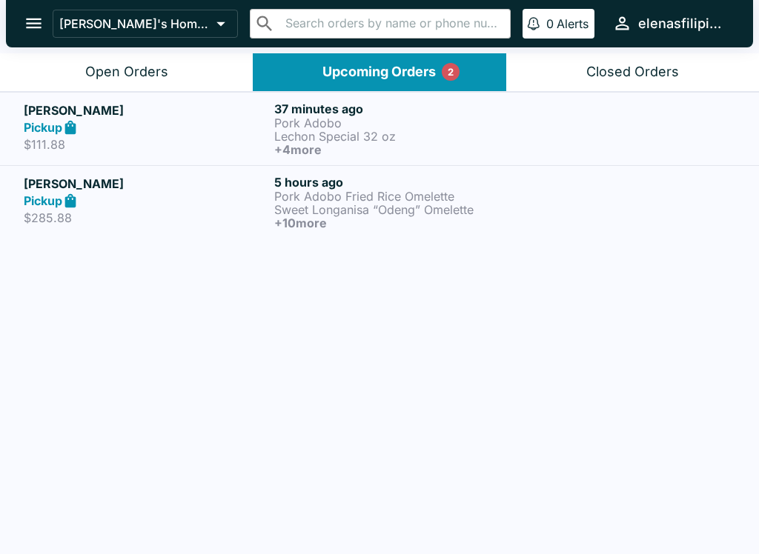
click at [95, 66] on div "Open Orders" at bounding box center [126, 72] width 83 height 17
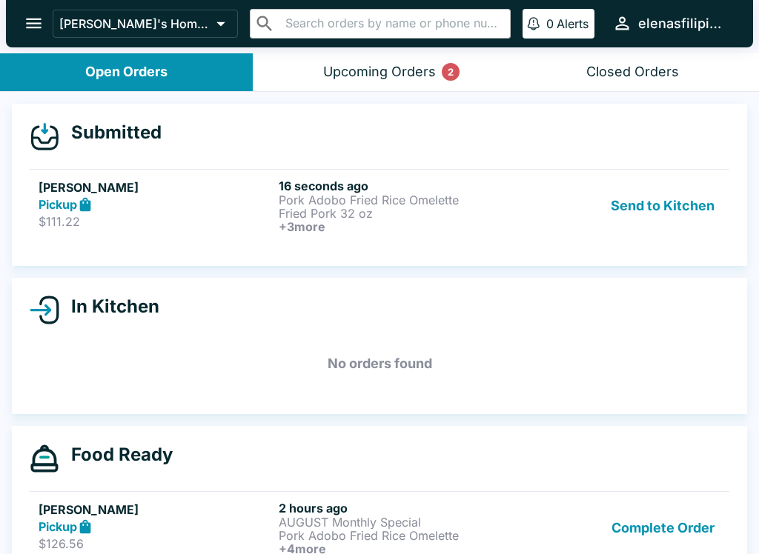
click at [278, 209] on div "[PERSON_NAME] Pickup $111.22 16 seconds ago Pork Adobo Fried Rice Omelette Frie…" at bounding box center [379, 206] width 681 height 55
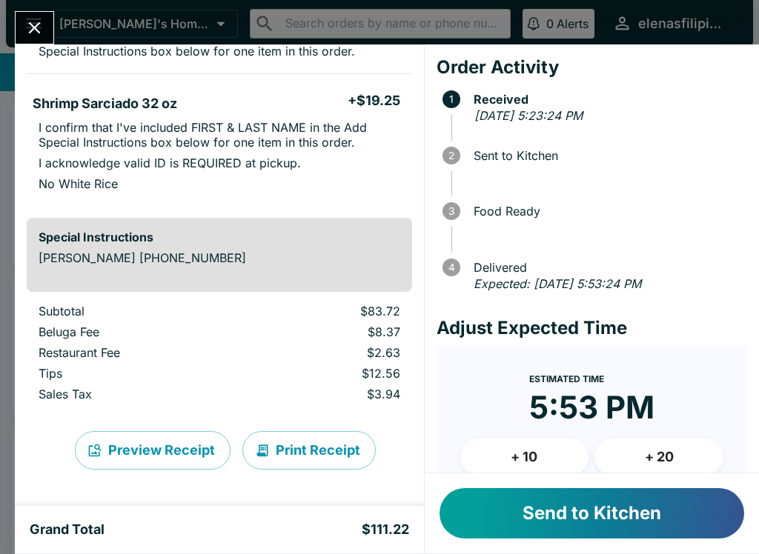
scroll to position [636, 0]
click at [607, 519] on button "Send to Kitchen" at bounding box center [591, 513] width 304 height 50
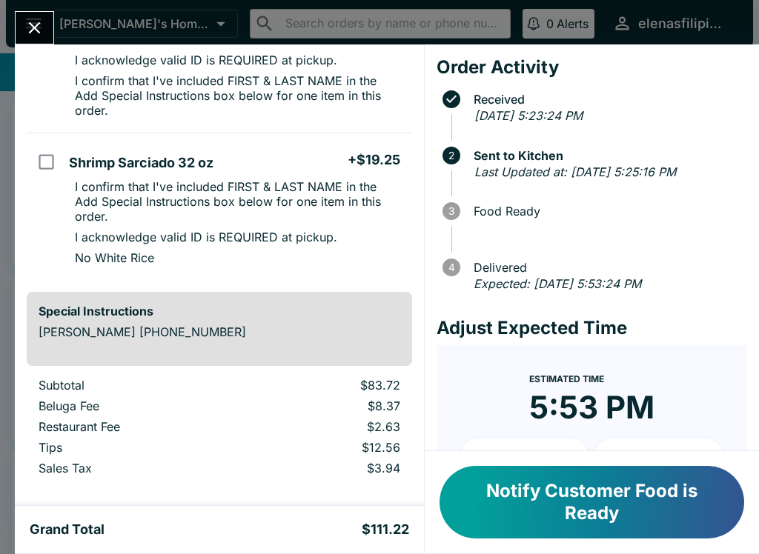
click at [26, 22] on icon "Close" at bounding box center [34, 28] width 20 height 20
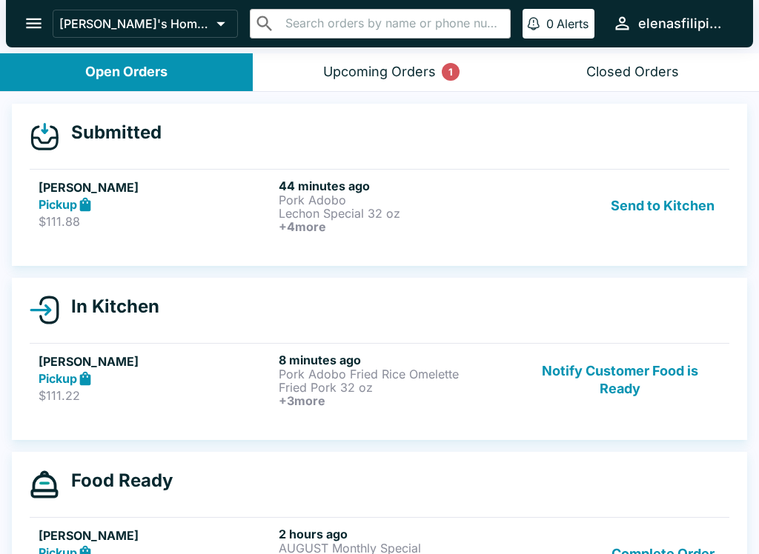
click at [364, 211] on p "Lechon Special 32 oz" at bounding box center [396, 213] width 234 height 13
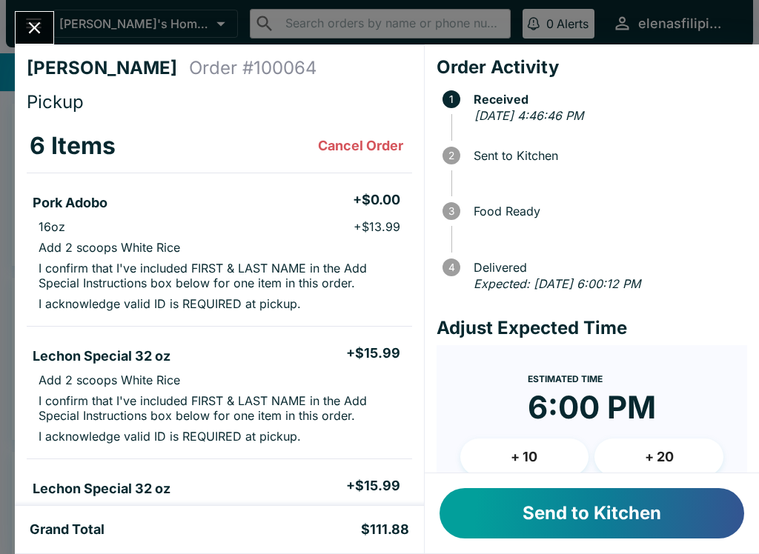
click at [595, 524] on button "Send to Kitchen" at bounding box center [591, 513] width 304 height 50
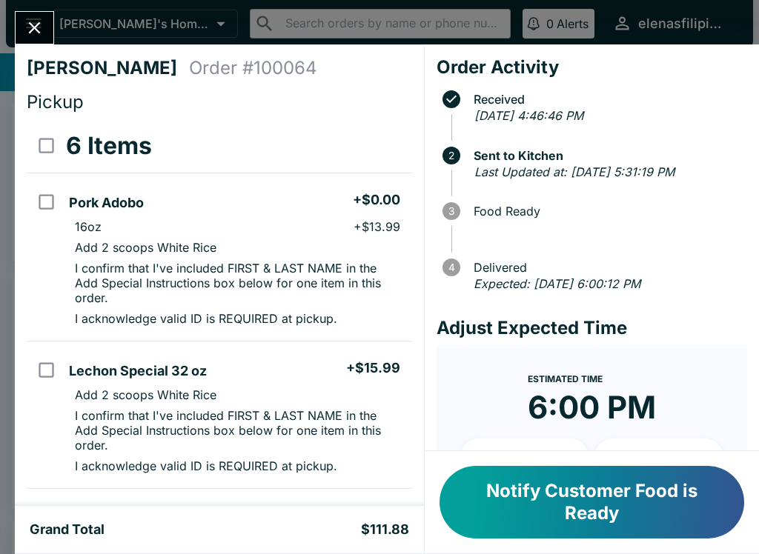
click at [36, 15] on button "Close" at bounding box center [35, 28] width 38 height 32
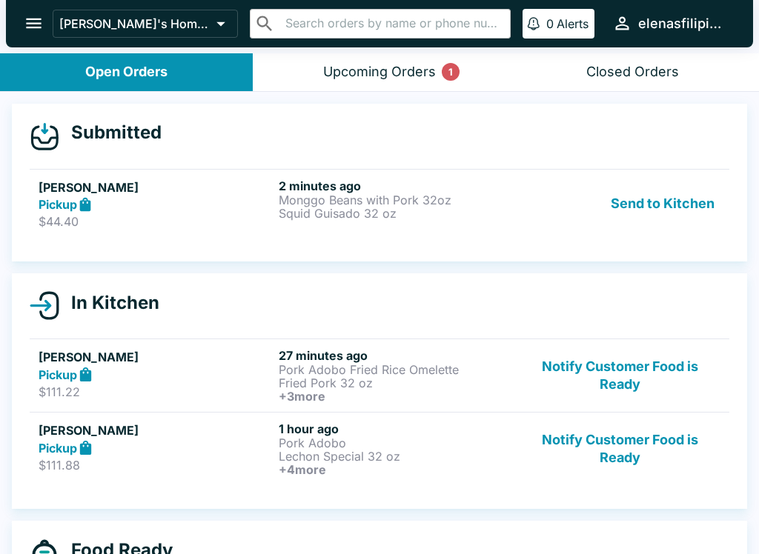
click at [72, 183] on h5 "[PERSON_NAME]" at bounding box center [156, 188] width 234 height 18
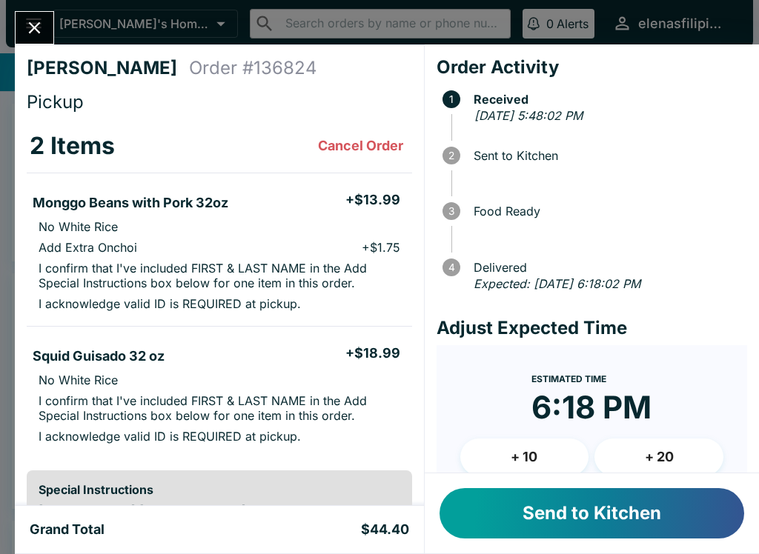
click at [487, 493] on button "Send to Kitchen" at bounding box center [591, 513] width 304 height 50
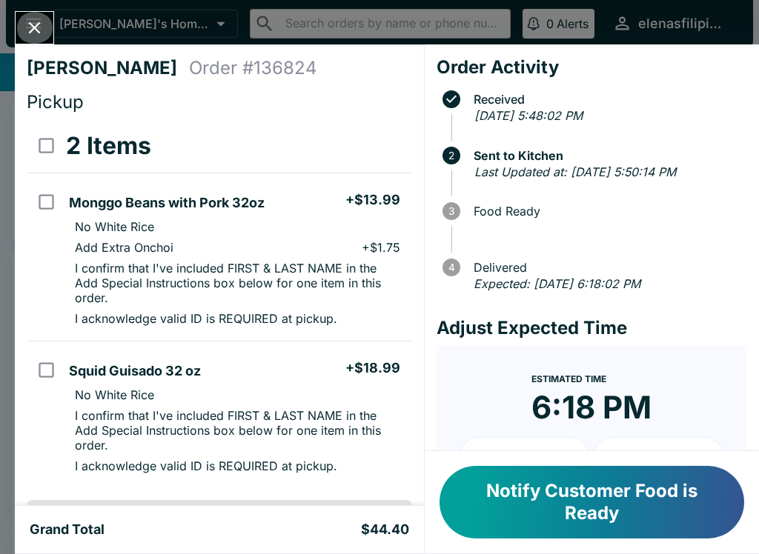
click at [25, 37] on icon "Close" at bounding box center [34, 28] width 20 height 20
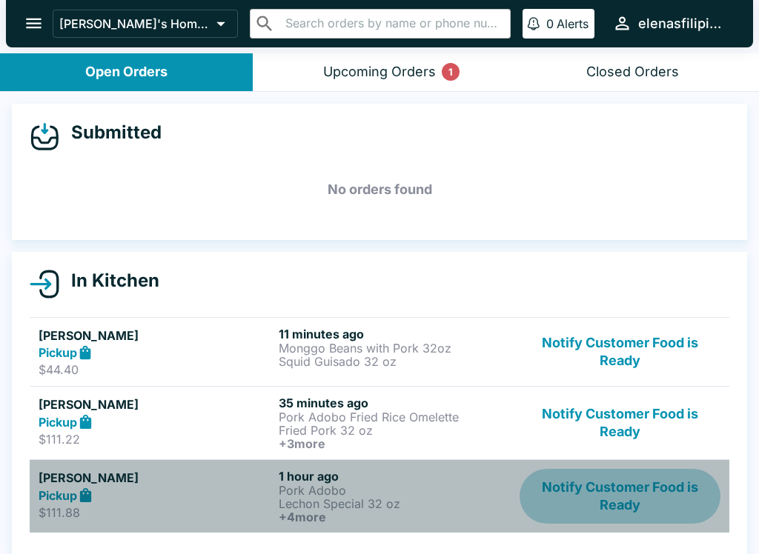
click at [601, 504] on button "Notify Customer Food is Ready" at bounding box center [619, 496] width 201 height 55
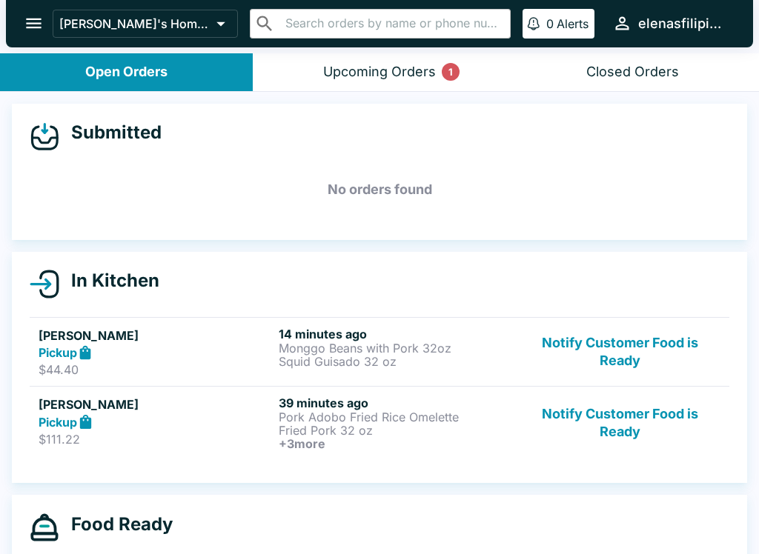
click at [608, 416] on button "Notify Customer Food is Ready" at bounding box center [619, 423] width 201 height 55
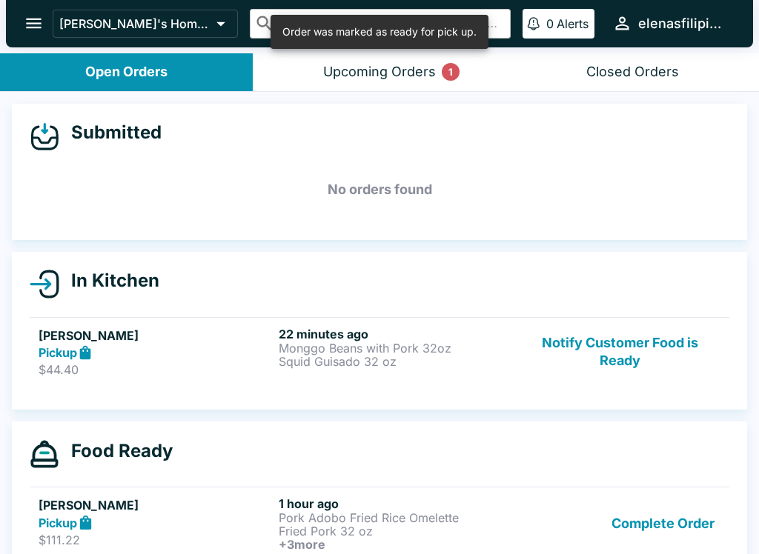
click at [650, 523] on button "Complete Order" at bounding box center [662, 523] width 115 height 55
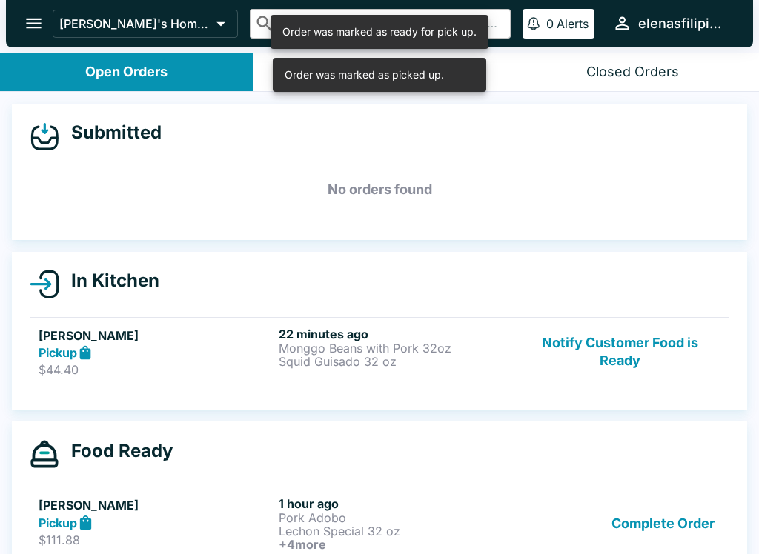
click at [657, 528] on button "Complete Order" at bounding box center [662, 523] width 115 height 55
click at [664, 519] on button "Complete Order" at bounding box center [662, 523] width 115 height 55
click at [665, 529] on button "Complete Order" at bounding box center [662, 523] width 115 height 55
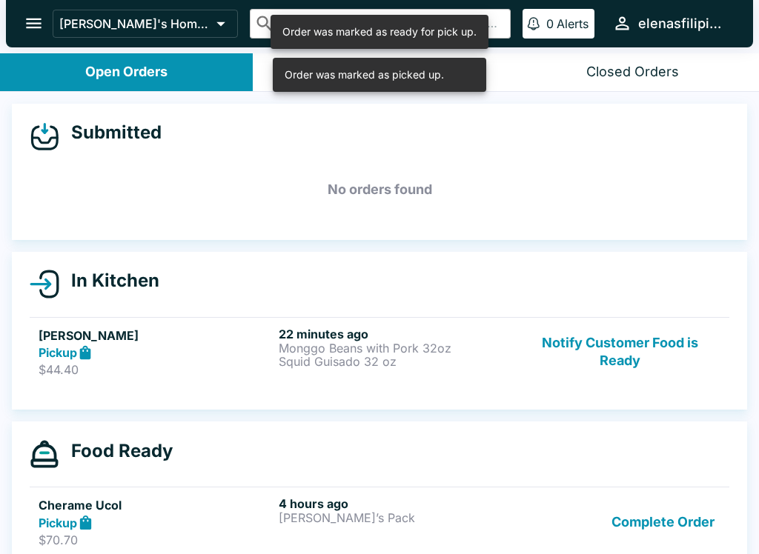
click at [661, 513] on button "Complete Order" at bounding box center [662, 521] width 115 height 51
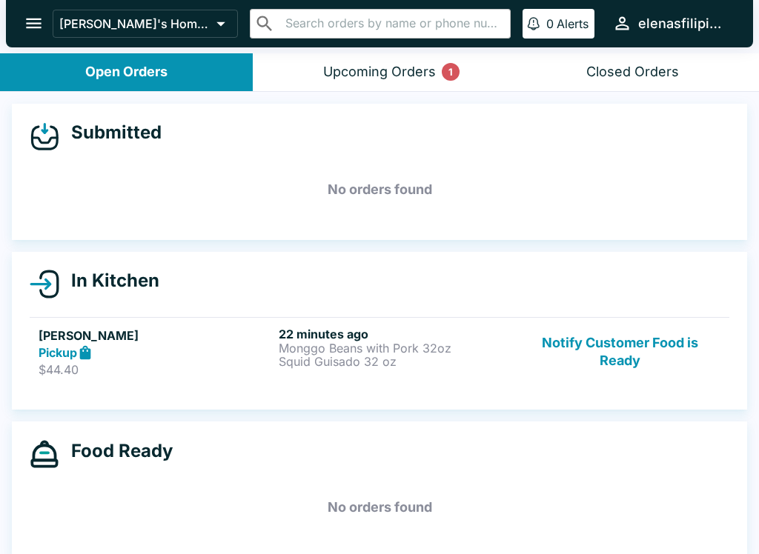
click at [341, 77] on div "Upcoming Orders 1" at bounding box center [379, 72] width 113 height 17
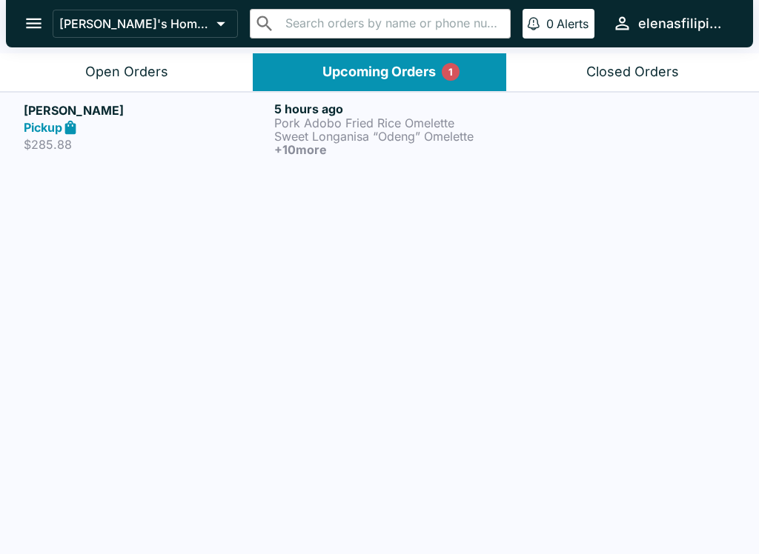
click at [125, 119] on div "Pickup" at bounding box center [146, 127] width 244 height 17
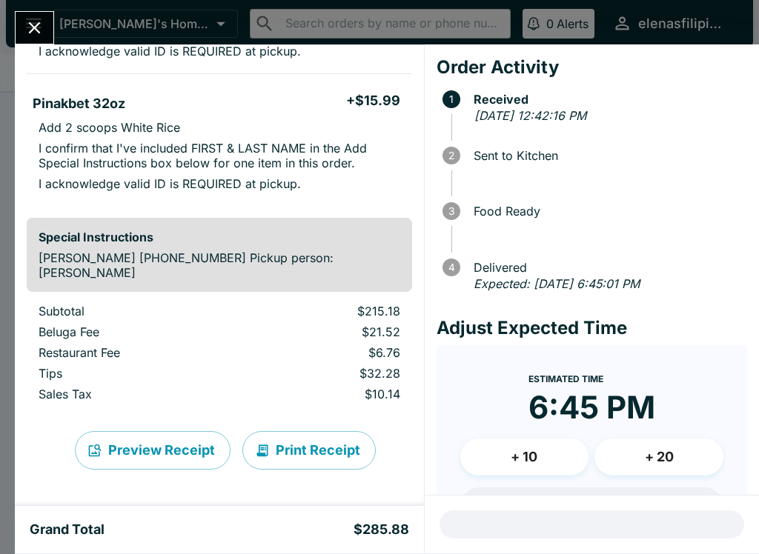
scroll to position [1543, 0]
click at [41, 24] on icon "Close" at bounding box center [34, 28] width 20 height 20
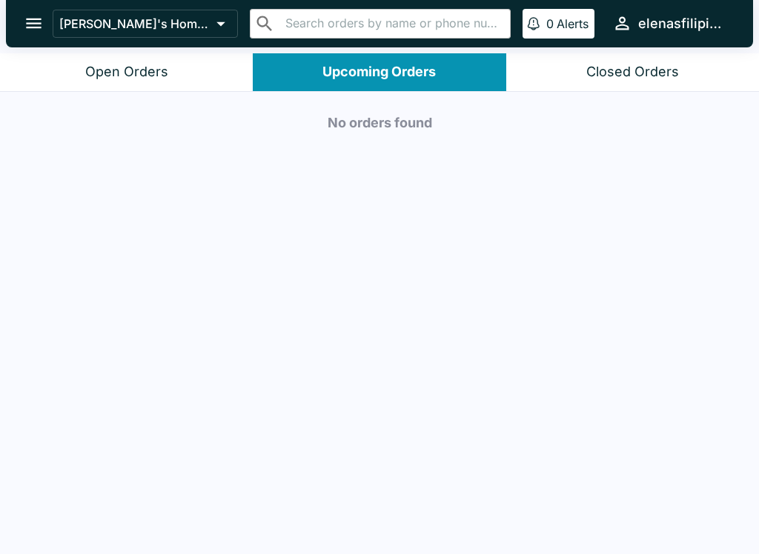
click at [35, 23] on icon "open drawer" at bounding box center [34, 24] width 16 height 10
click at [304, 78] on button "Upcoming Orders" at bounding box center [379, 72] width 253 height 38
click at [279, 67] on button "Upcoming Orders" at bounding box center [379, 72] width 253 height 38
click at [26, 16] on icon "open drawer" at bounding box center [34, 23] width 20 height 20
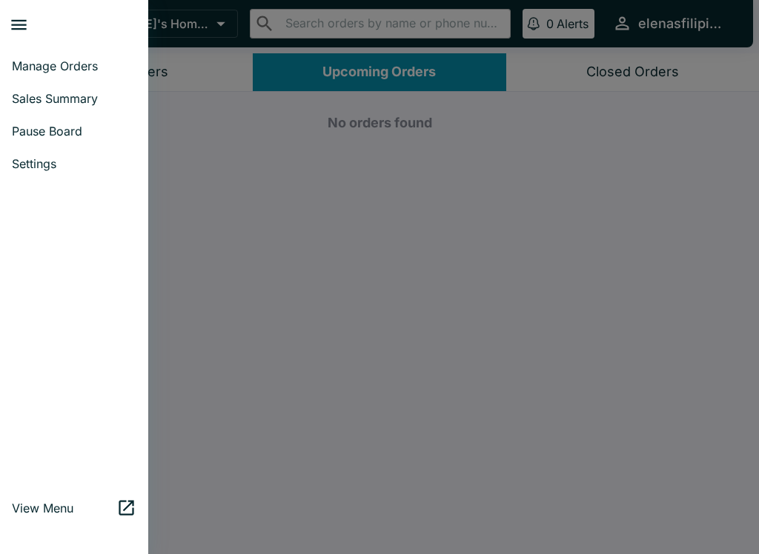
click at [22, 61] on span "Manage Orders" at bounding box center [74, 66] width 124 height 15
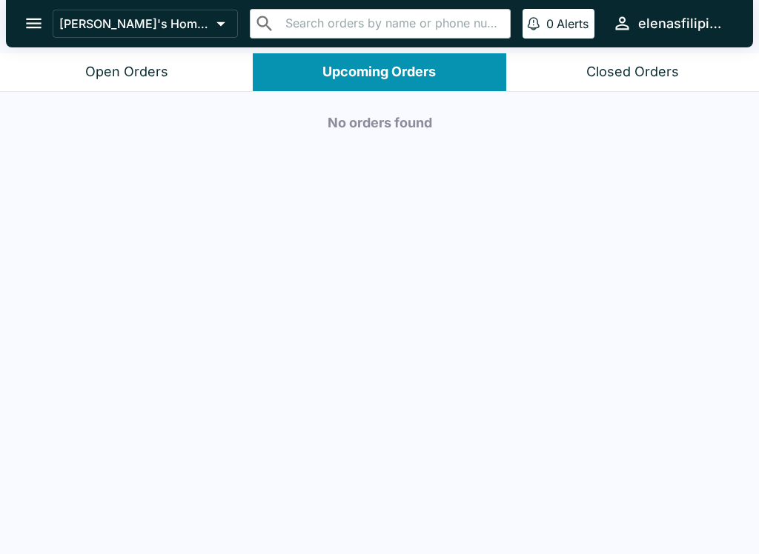
click at [268, 71] on button "Upcoming Orders" at bounding box center [379, 72] width 253 height 38
click at [283, 90] on button "Upcoming Orders" at bounding box center [379, 72] width 253 height 38
click at [304, 77] on button "Upcoming Orders" at bounding box center [379, 72] width 253 height 38
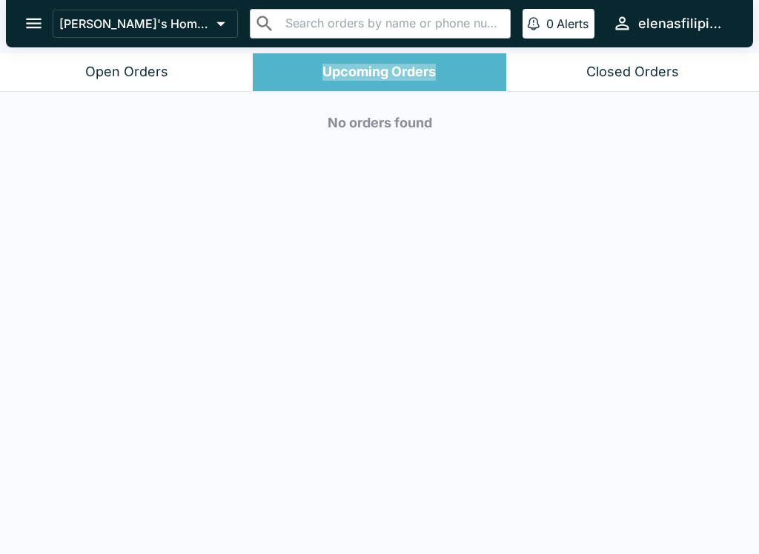
click at [281, 73] on button "Upcoming Orders" at bounding box center [379, 72] width 253 height 38
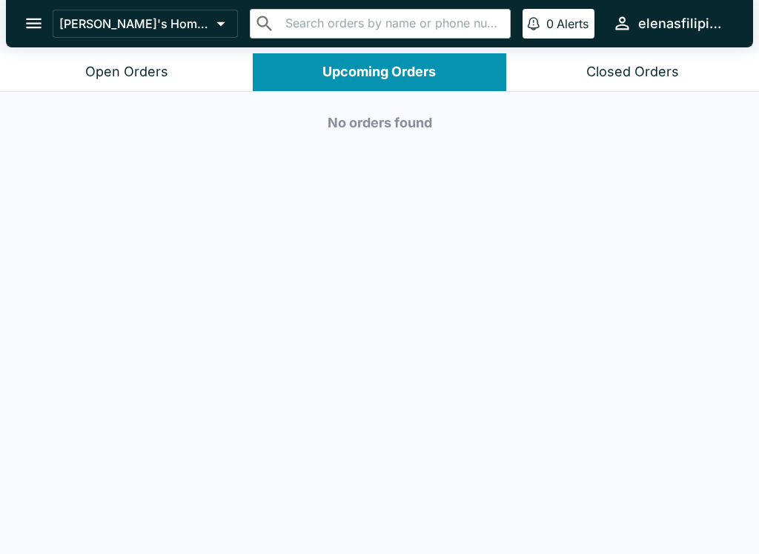
click at [30, 15] on icon "open drawer" at bounding box center [34, 23] width 20 height 20
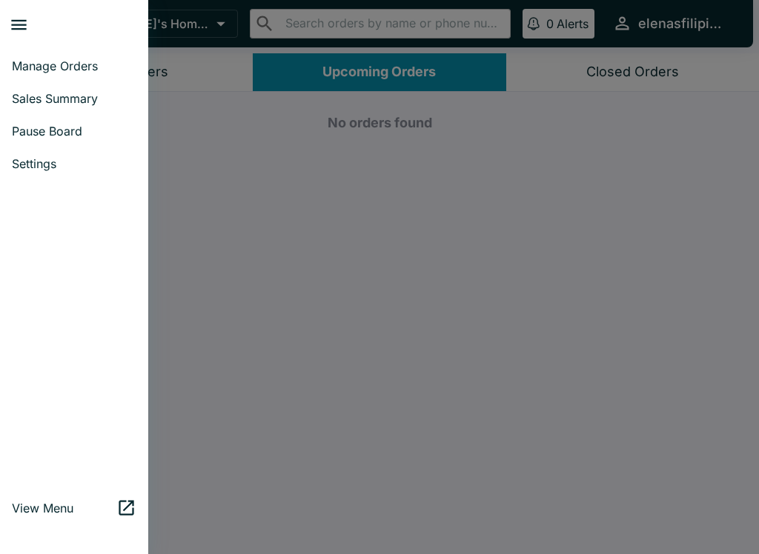
click at [48, 97] on span "Sales Summary" at bounding box center [74, 98] width 124 height 15
select select "03:00"
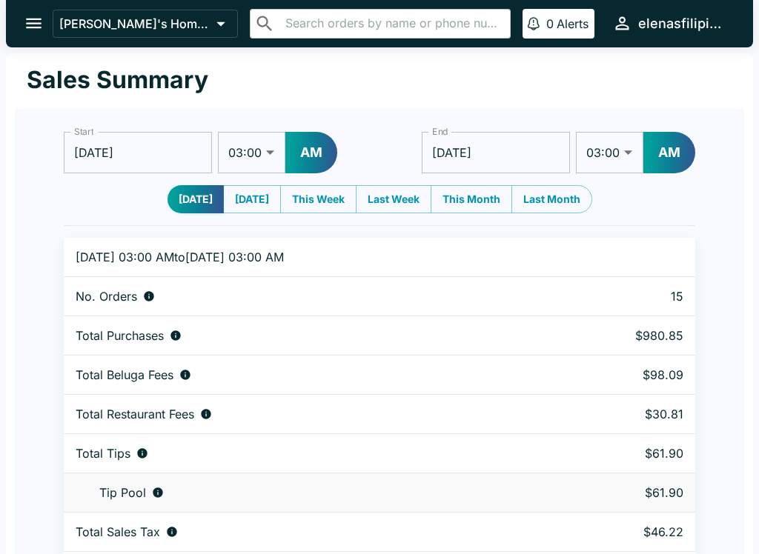
click at [27, 21] on icon "open drawer" at bounding box center [34, 23] width 20 height 20
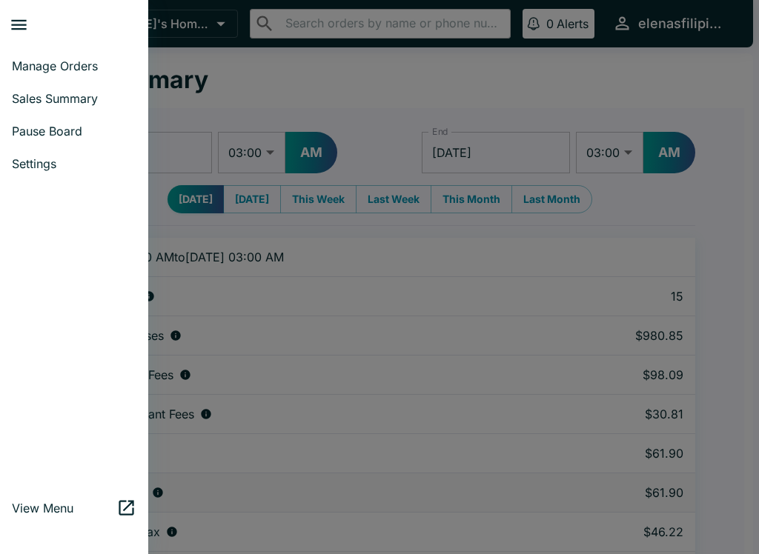
click at [52, 131] on span "Pause Board" at bounding box center [74, 131] width 124 height 15
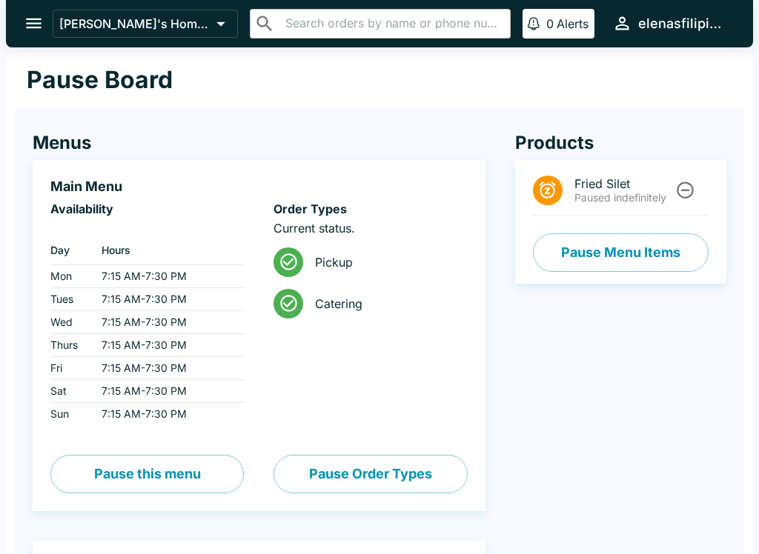
click at [17, 18] on button "open drawer" at bounding box center [34, 23] width 38 height 38
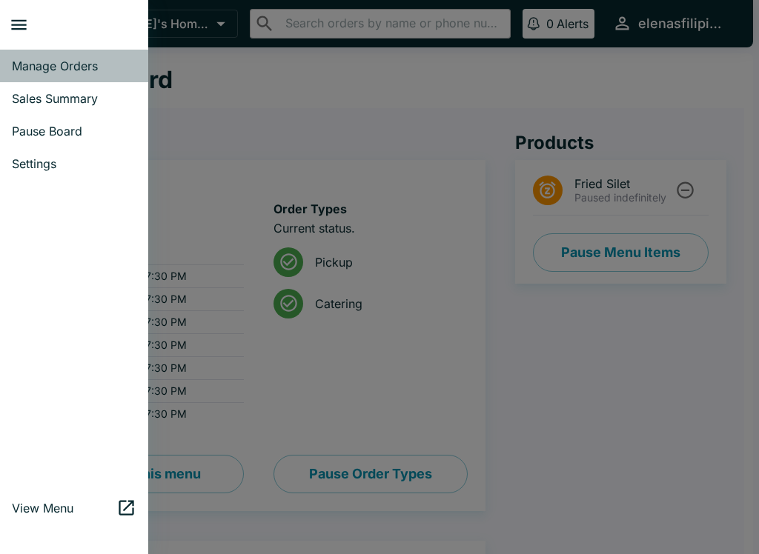
click at [53, 73] on span "Manage Orders" at bounding box center [74, 66] width 124 height 15
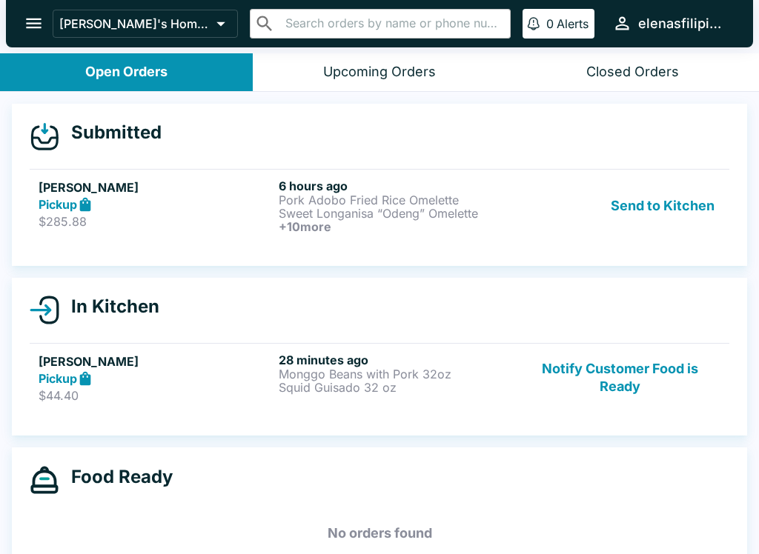
click at [48, 187] on h5 "[PERSON_NAME]" at bounding box center [156, 188] width 234 height 18
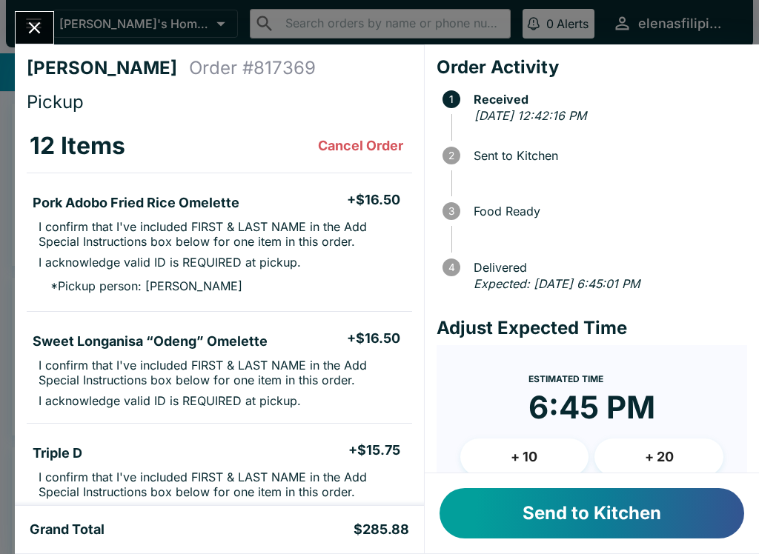
click at [501, 499] on button "Send to Kitchen" at bounding box center [591, 513] width 304 height 50
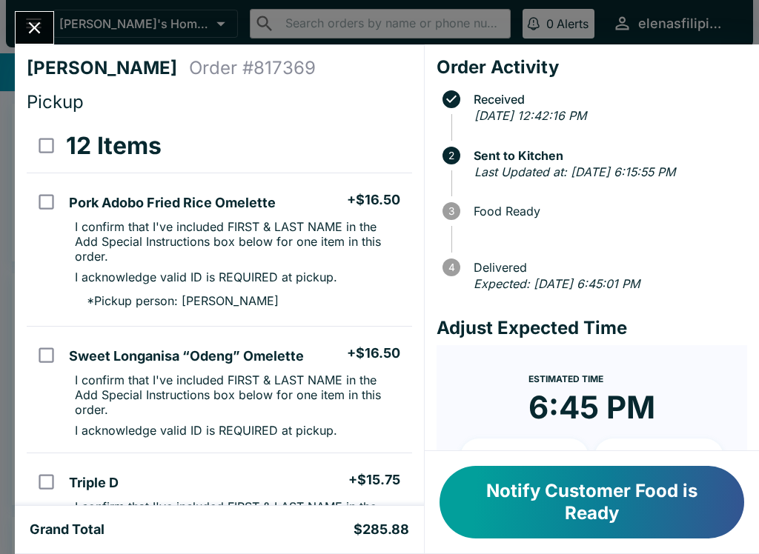
click at [32, 16] on button "Close" at bounding box center [35, 28] width 38 height 32
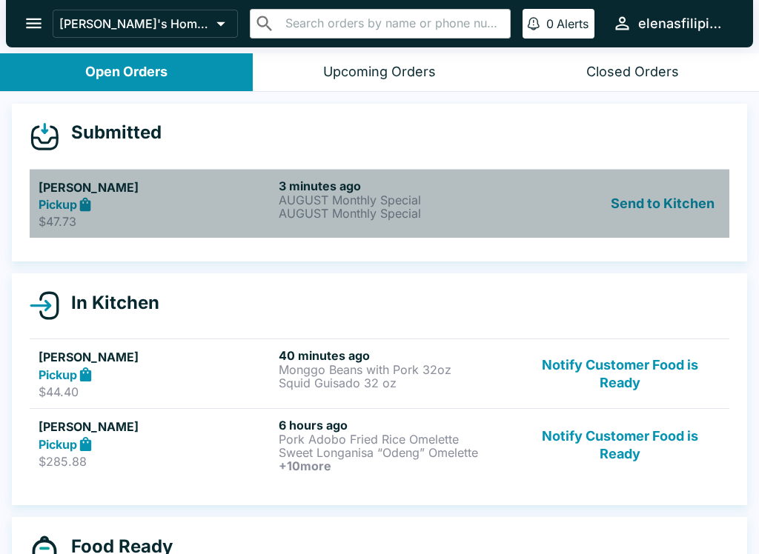
click at [94, 201] on icon at bounding box center [85, 204] width 17 height 17
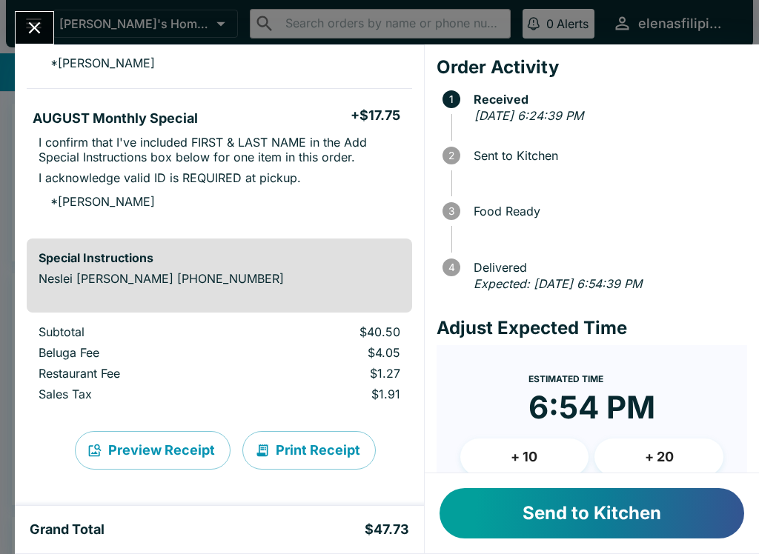
scroll to position [244, 0]
click at [561, 498] on button "Send to Kitchen" at bounding box center [591, 513] width 304 height 50
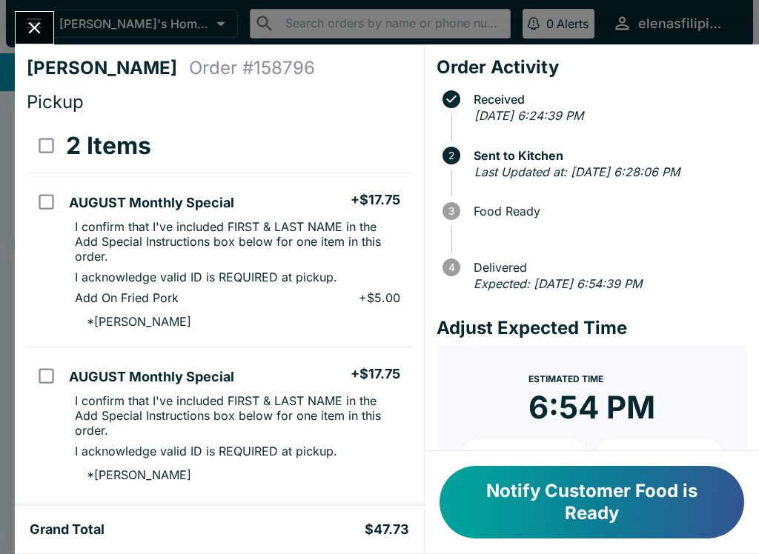
scroll to position [0, 0]
click at [30, 23] on icon "Close" at bounding box center [35, 28] width 12 height 12
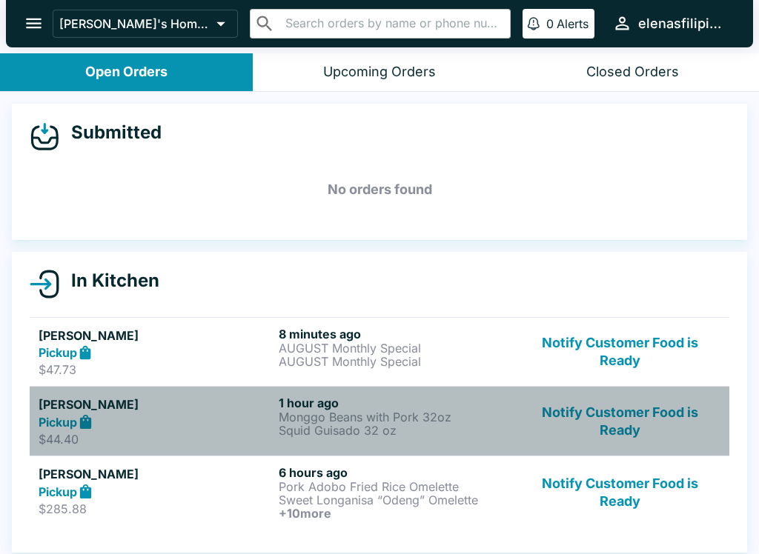
click at [61, 410] on h5 "[PERSON_NAME]" at bounding box center [156, 405] width 234 height 18
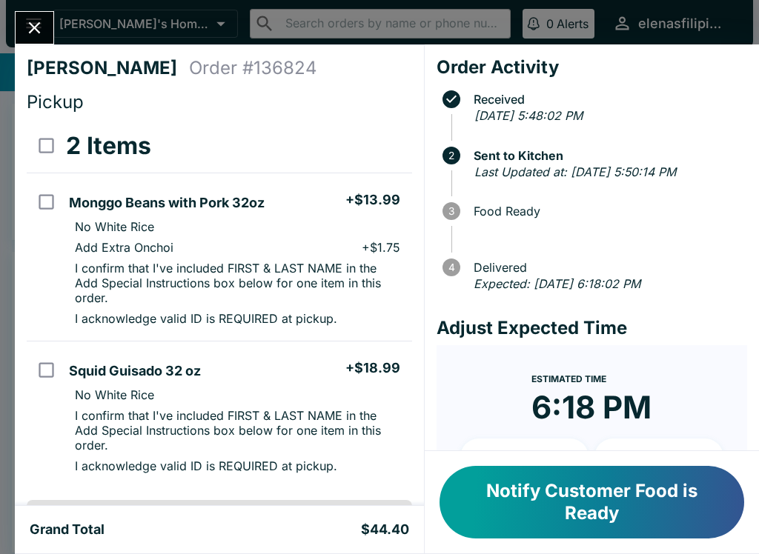
click at [34, 19] on icon "Close" at bounding box center [34, 28] width 20 height 20
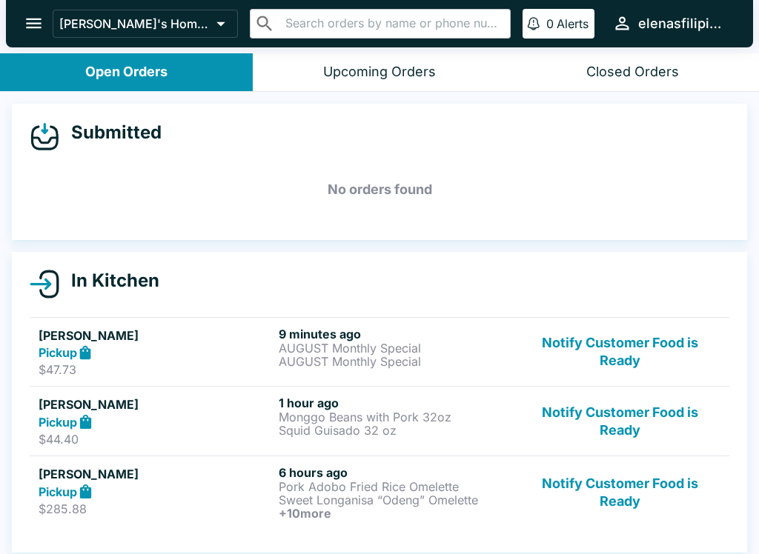
click at [59, 341] on h5 "[PERSON_NAME]" at bounding box center [156, 336] width 234 height 18
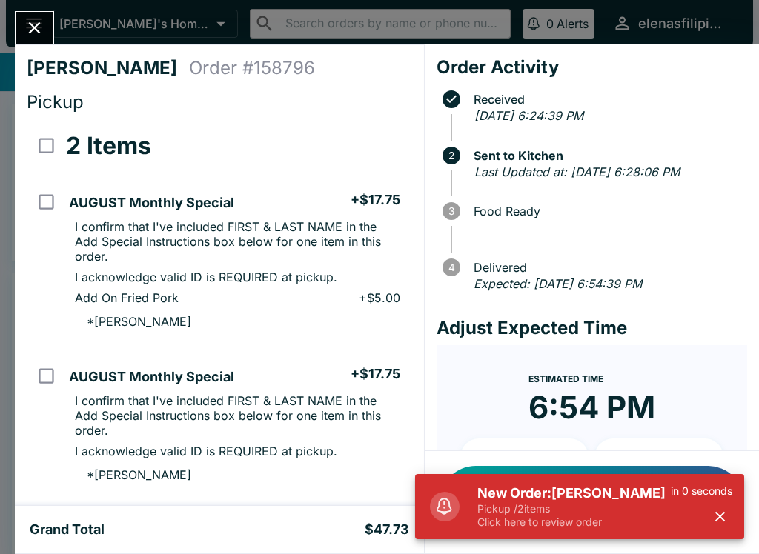
click at [43, 13] on button "Close" at bounding box center [35, 28] width 38 height 32
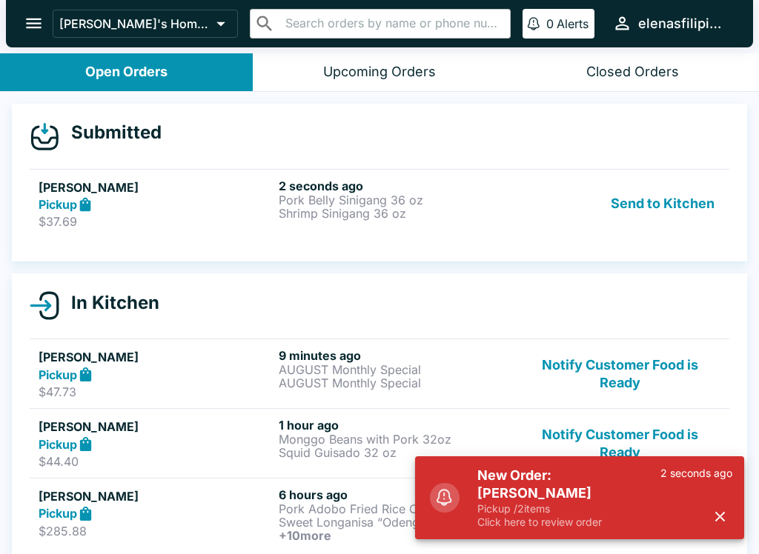
click at [66, 502] on h5 "[PERSON_NAME]" at bounding box center [156, 496] width 234 height 18
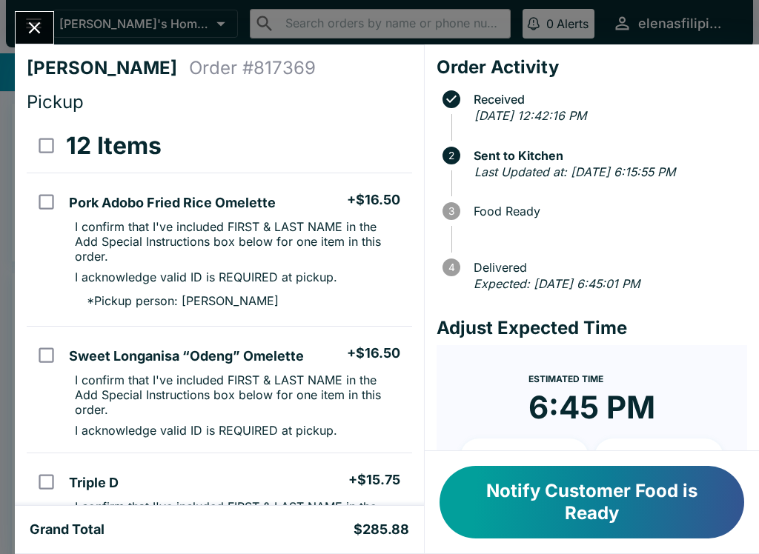
click at [476, 504] on button "Notify Customer Food is Ready" at bounding box center [591, 502] width 304 height 73
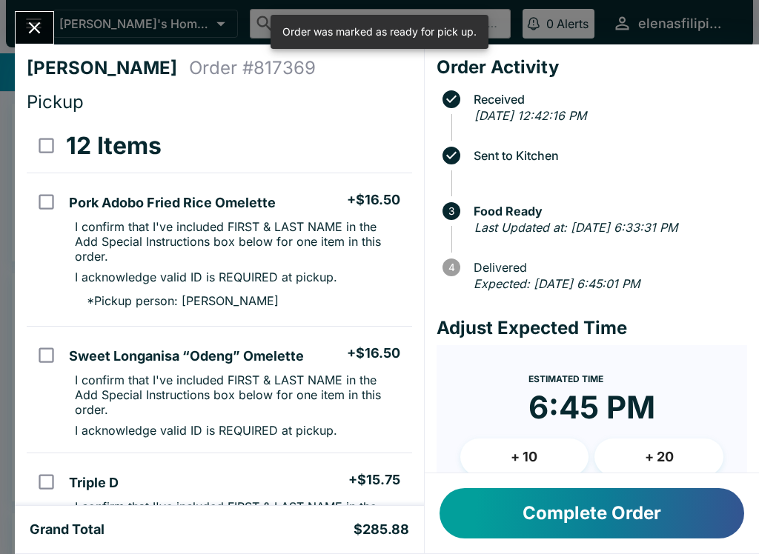
click at [41, 14] on button "Close" at bounding box center [35, 28] width 38 height 32
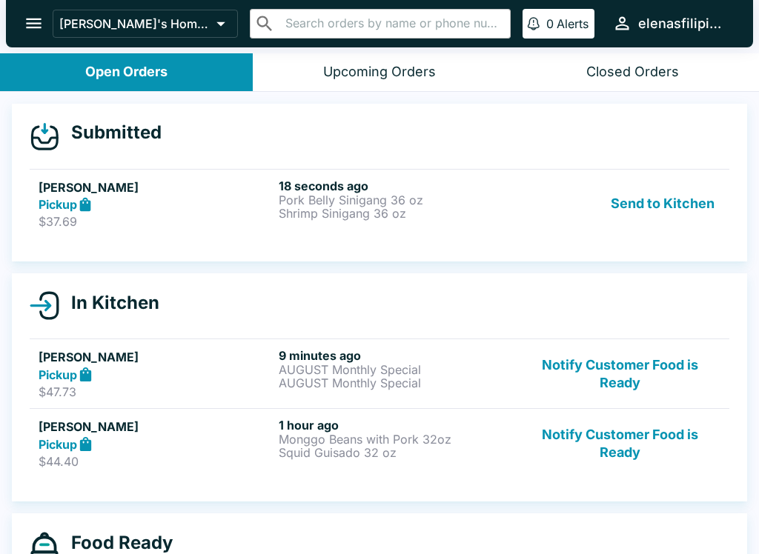
click at [53, 203] on strong "Pickup" at bounding box center [58, 204] width 39 height 15
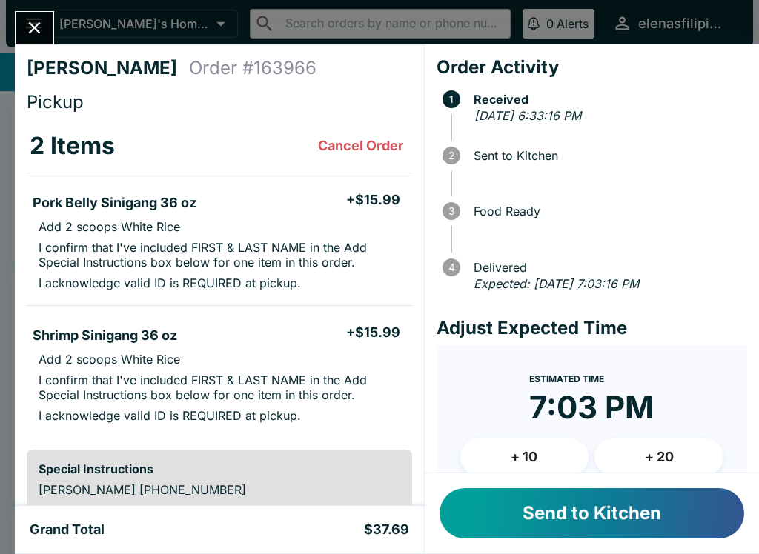
click at [102, 362] on p "Add 2 scoops White Rice" at bounding box center [109, 359] width 141 height 15
click at [478, 519] on button "Send to Kitchen" at bounding box center [591, 513] width 304 height 50
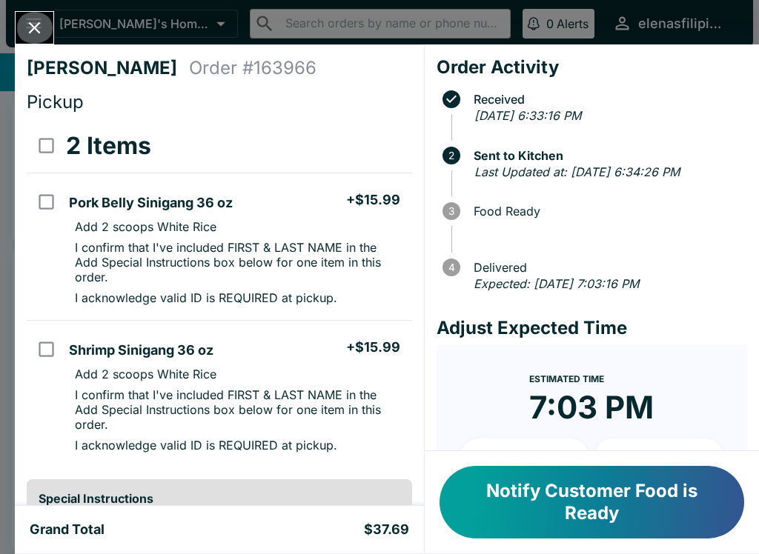
click at [39, 19] on icon "Close" at bounding box center [34, 28] width 20 height 20
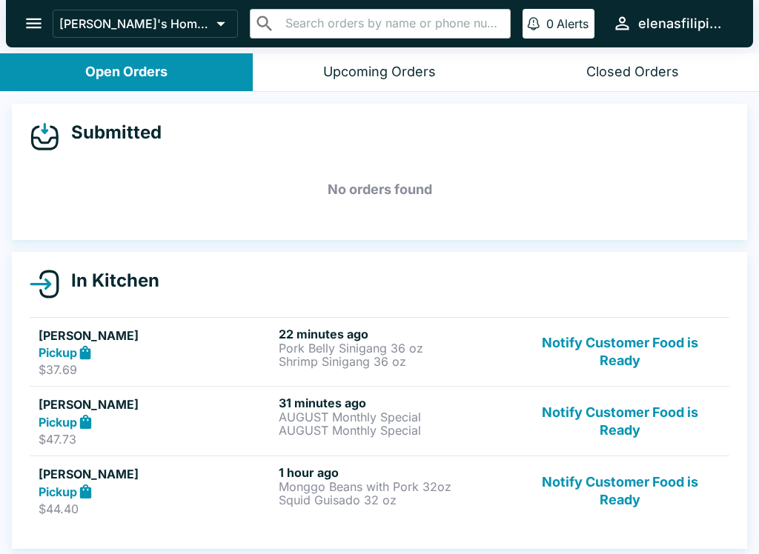
click at [618, 427] on button "Notify Customer Food is Ready" at bounding box center [619, 421] width 201 height 51
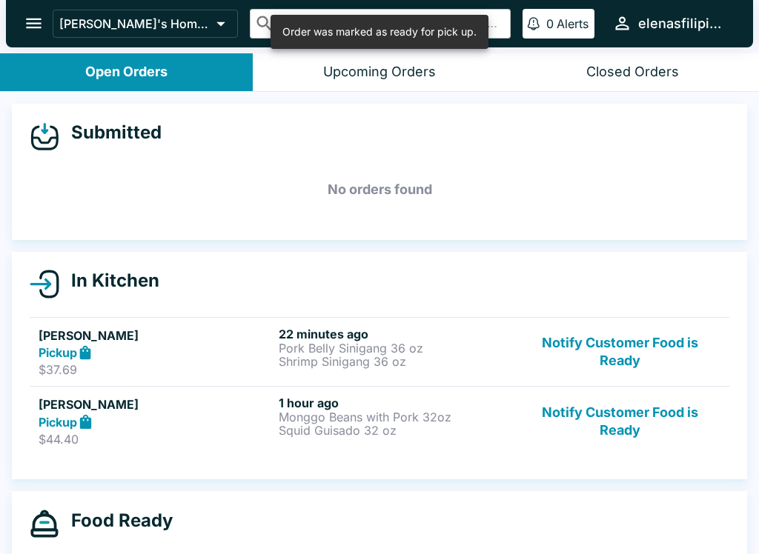
click at [606, 431] on button "Notify Customer Food is Ready" at bounding box center [619, 421] width 201 height 51
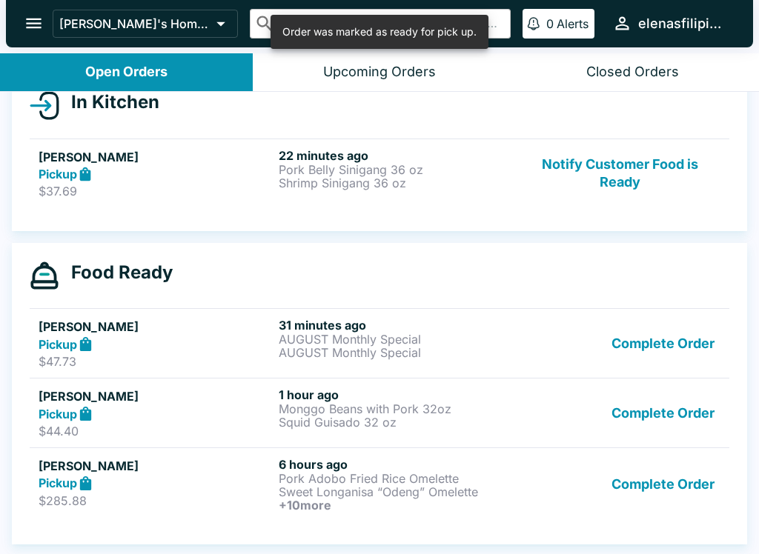
scroll to position [179, 0]
click at [646, 413] on button "Complete Order" at bounding box center [662, 412] width 115 height 51
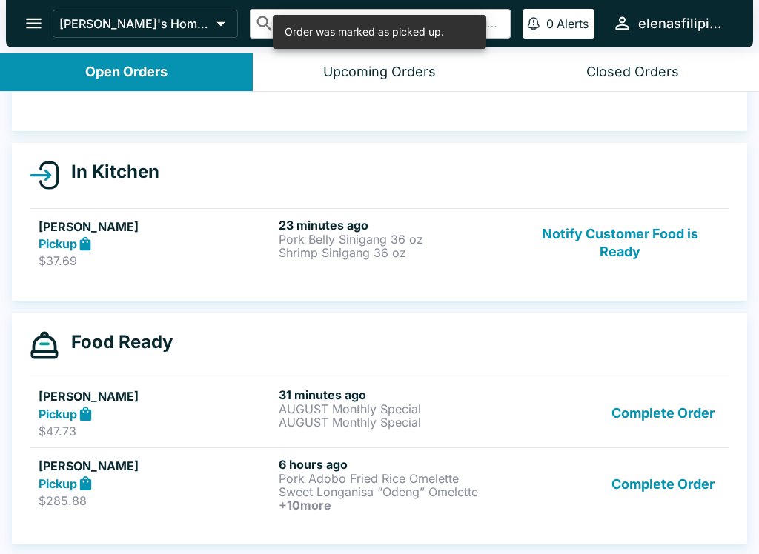
click at [696, 482] on button "Complete Order" at bounding box center [662, 484] width 115 height 55
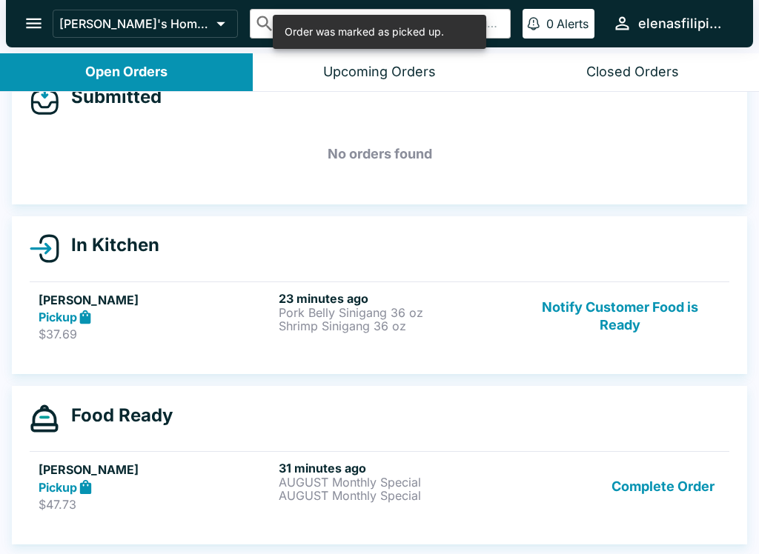
scroll to position [36, 0]
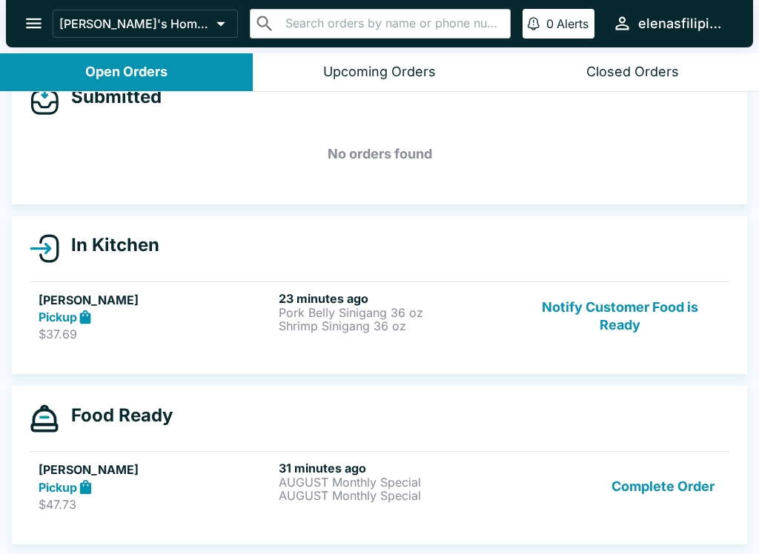
click at [607, 319] on button "Notify Customer Food is Ready" at bounding box center [619, 316] width 201 height 51
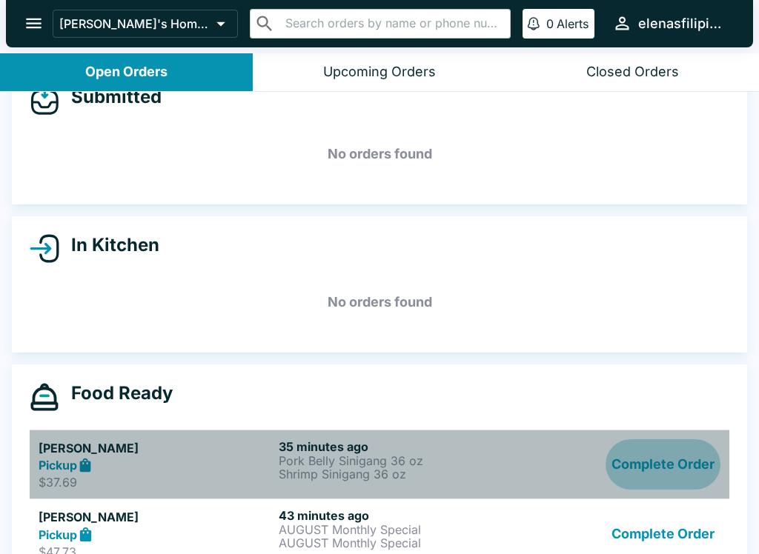
click at [641, 458] on button "Complete Order" at bounding box center [662, 464] width 115 height 51
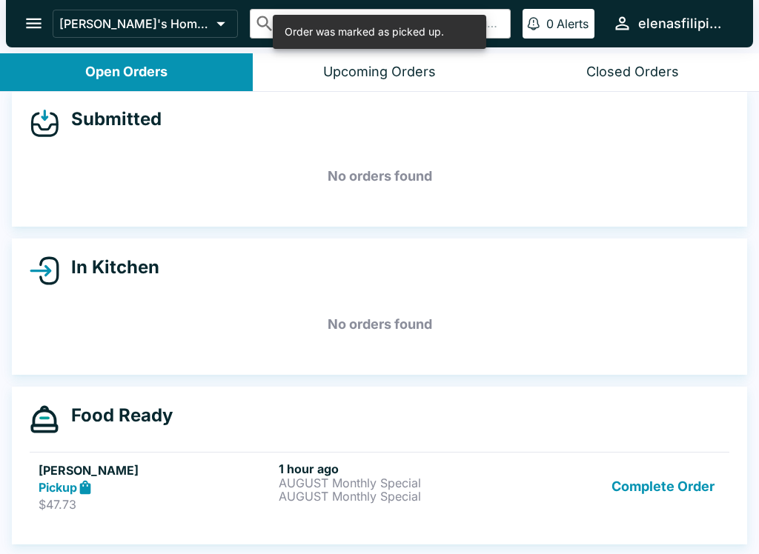
scroll to position [13, 0]
click at [659, 504] on button "Complete Order" at bounding box center [662, 486] width 115 height 51
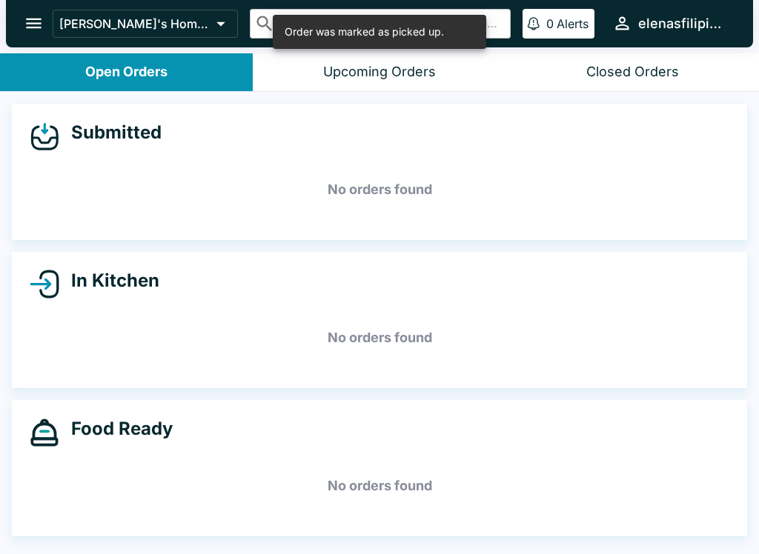
scroll to position [0, 0]
